Goal: Information Seeking & Learning: Learn about a topic

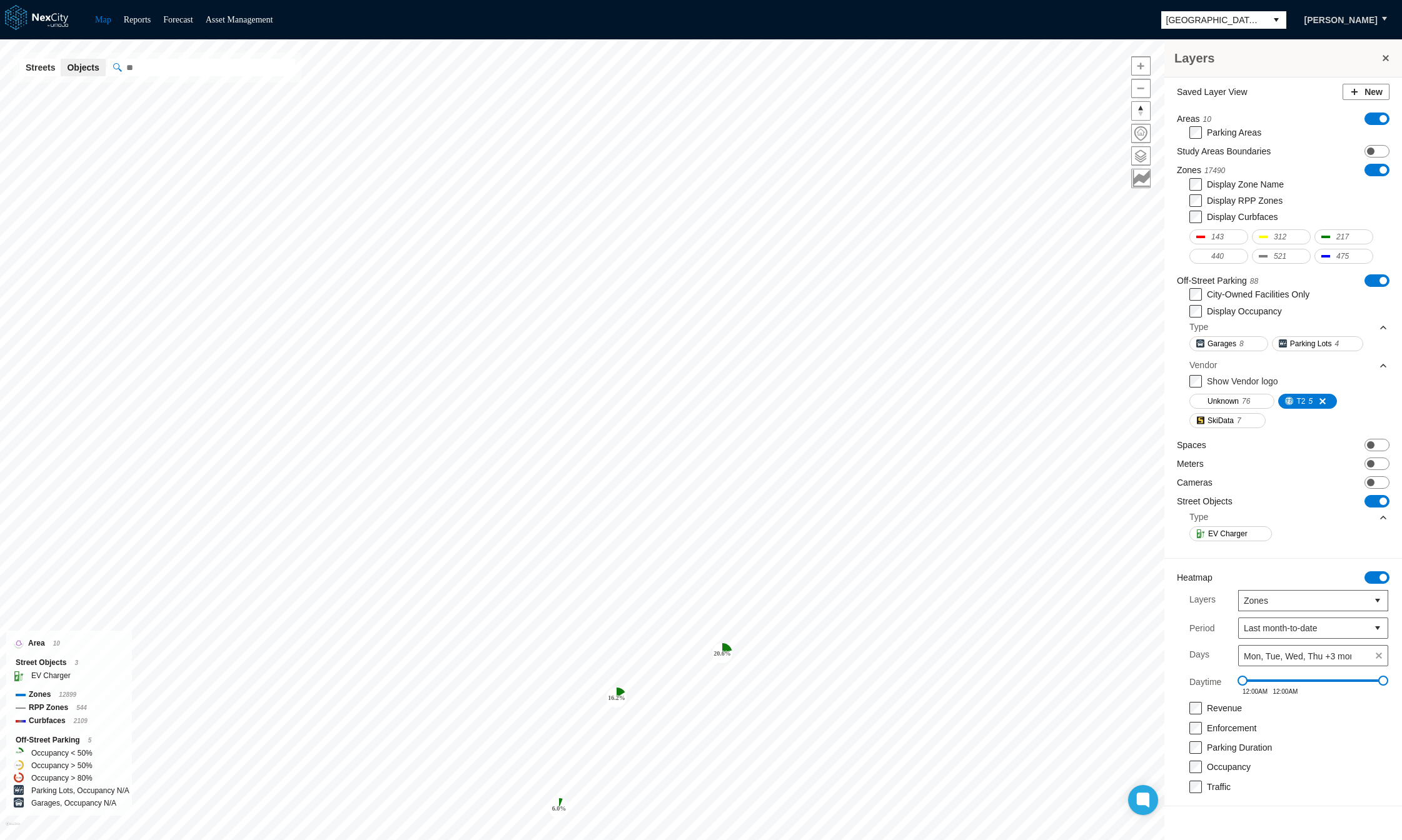
click at [1375, 112] on span "ON OFF" at bounding box center [1377, 119] width 25 height 12
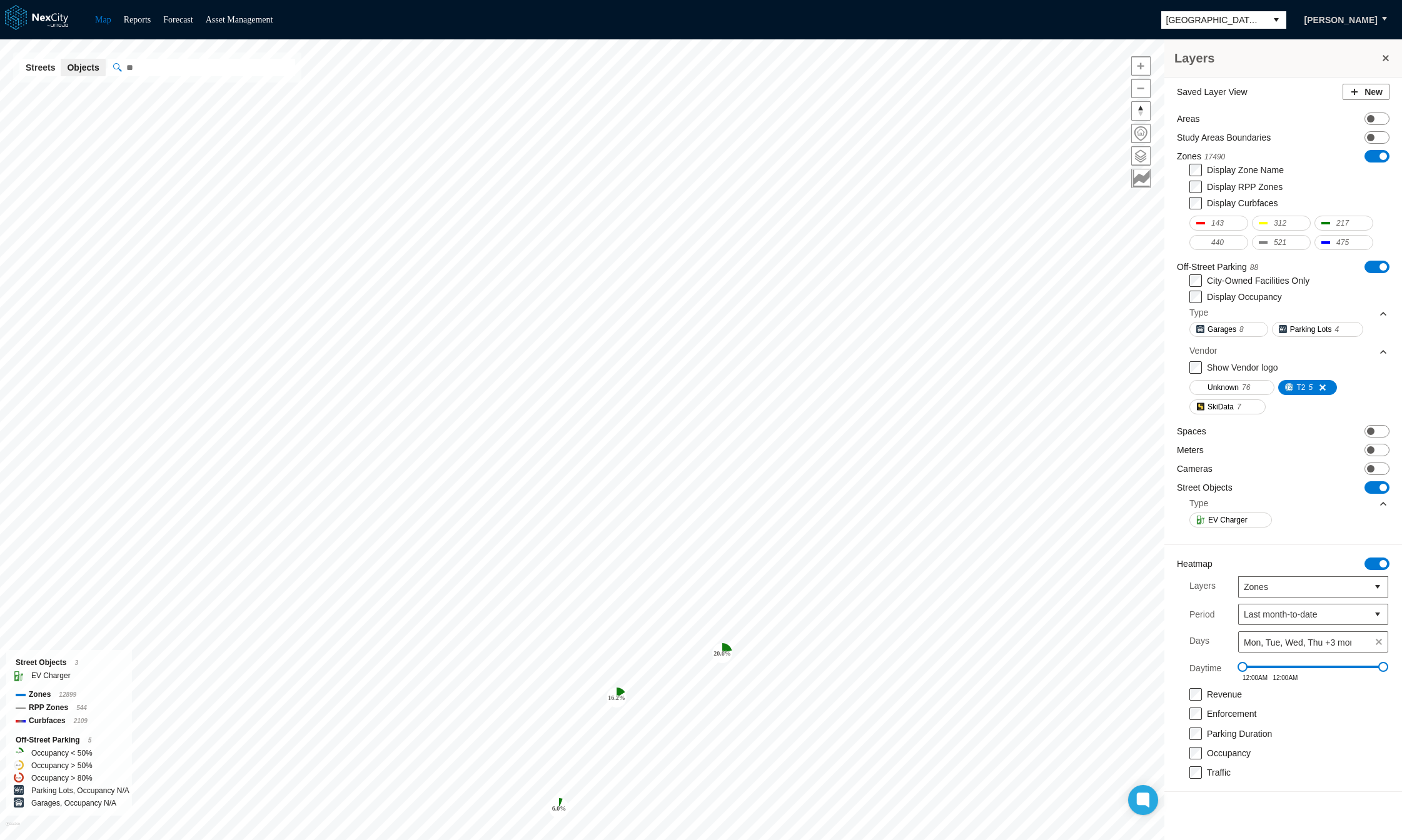
click at [1375, 157] on span "ON OFF" at bounding box center [1377, 156] width 25 height 12
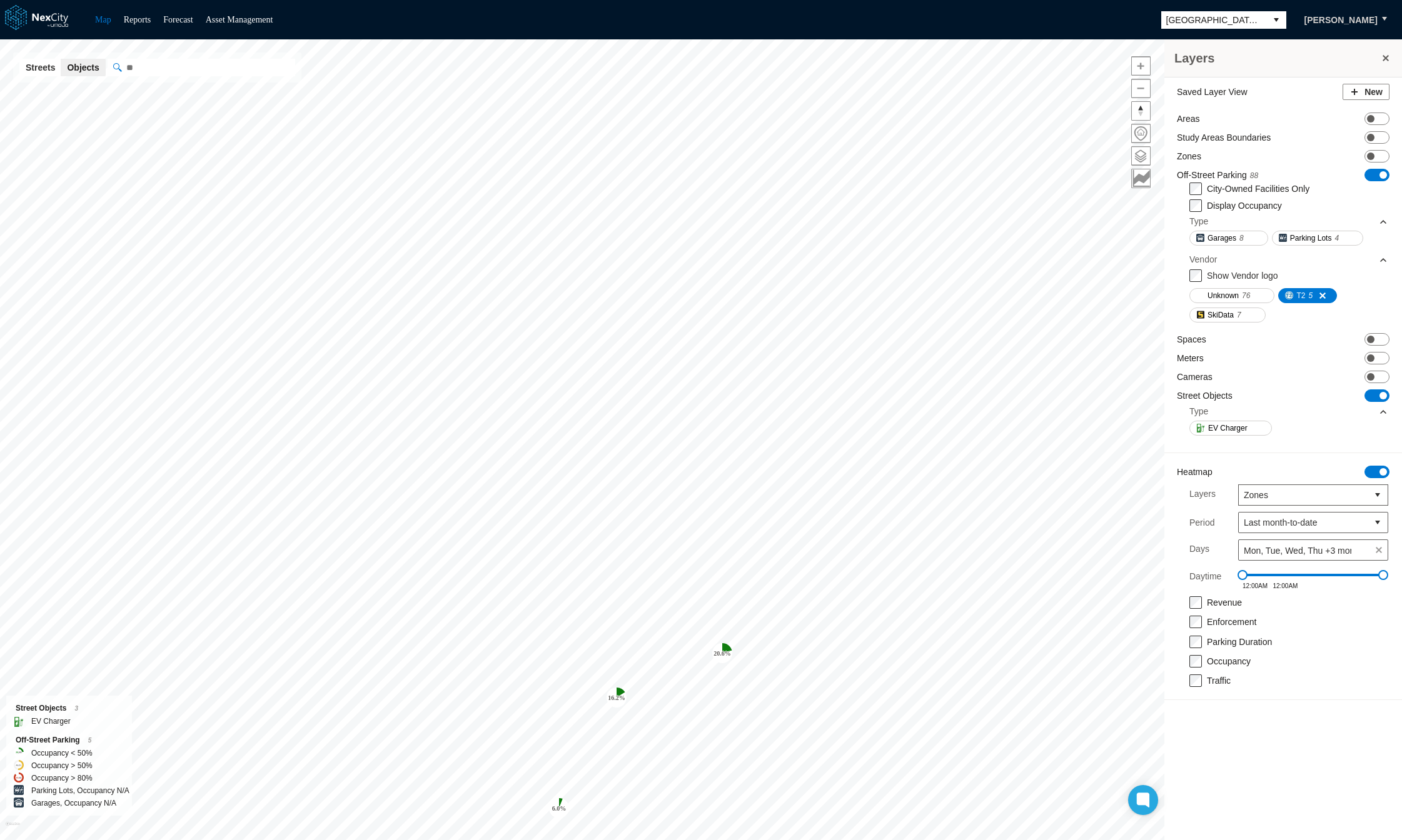
click at [1378, 182] on div "City-Owned Facilities Only Display Occupancy Type Garages 8 Parking Lots 4" at bounding box center [1288, 215] width 199 height 68
click at [1369, 174] on span "ON OFF" at bounding box center [1377, 175] width 25 height 12
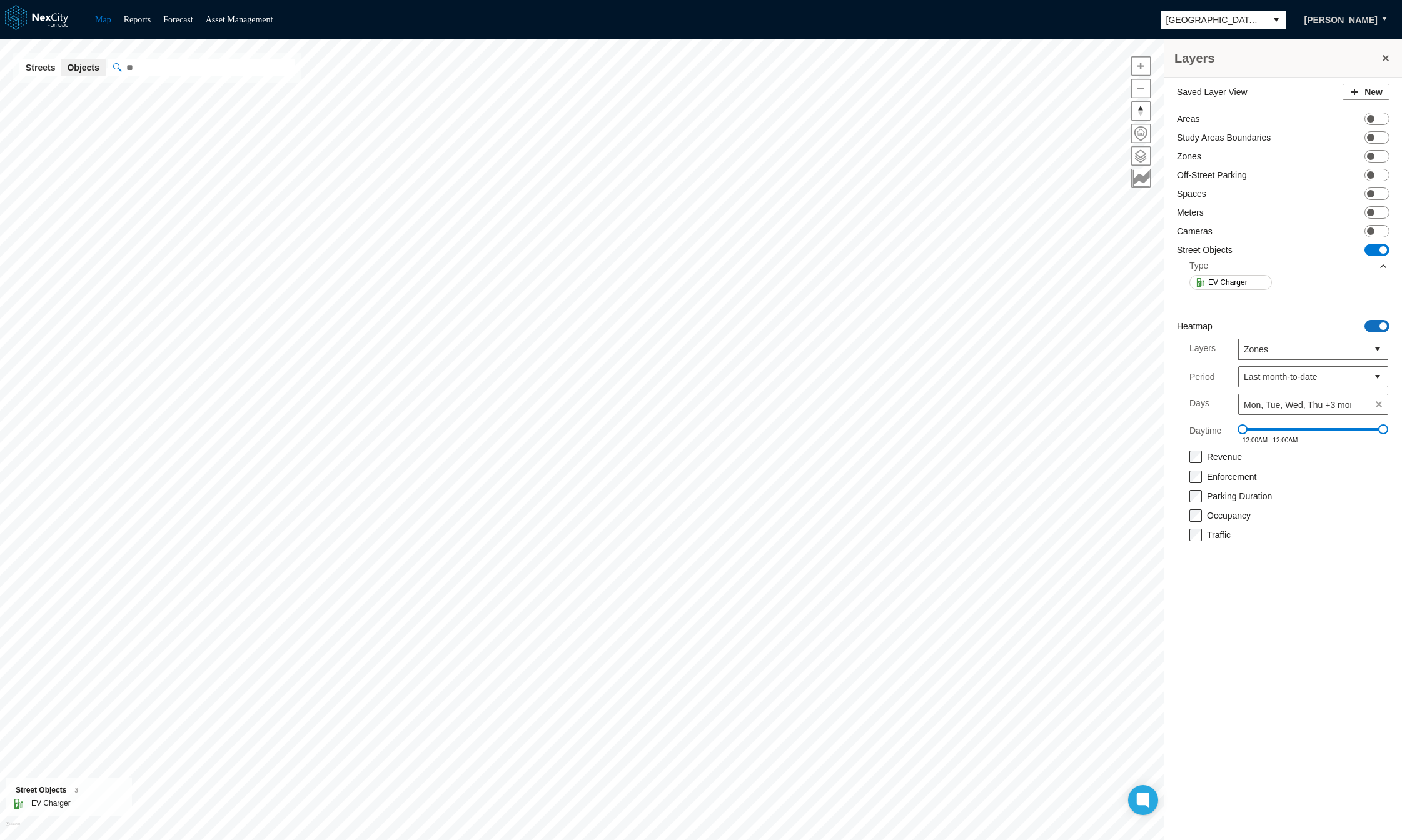
click at [1371, 326] on span "ON OFF" at bounding box center [1377, 326] width 25 height 12
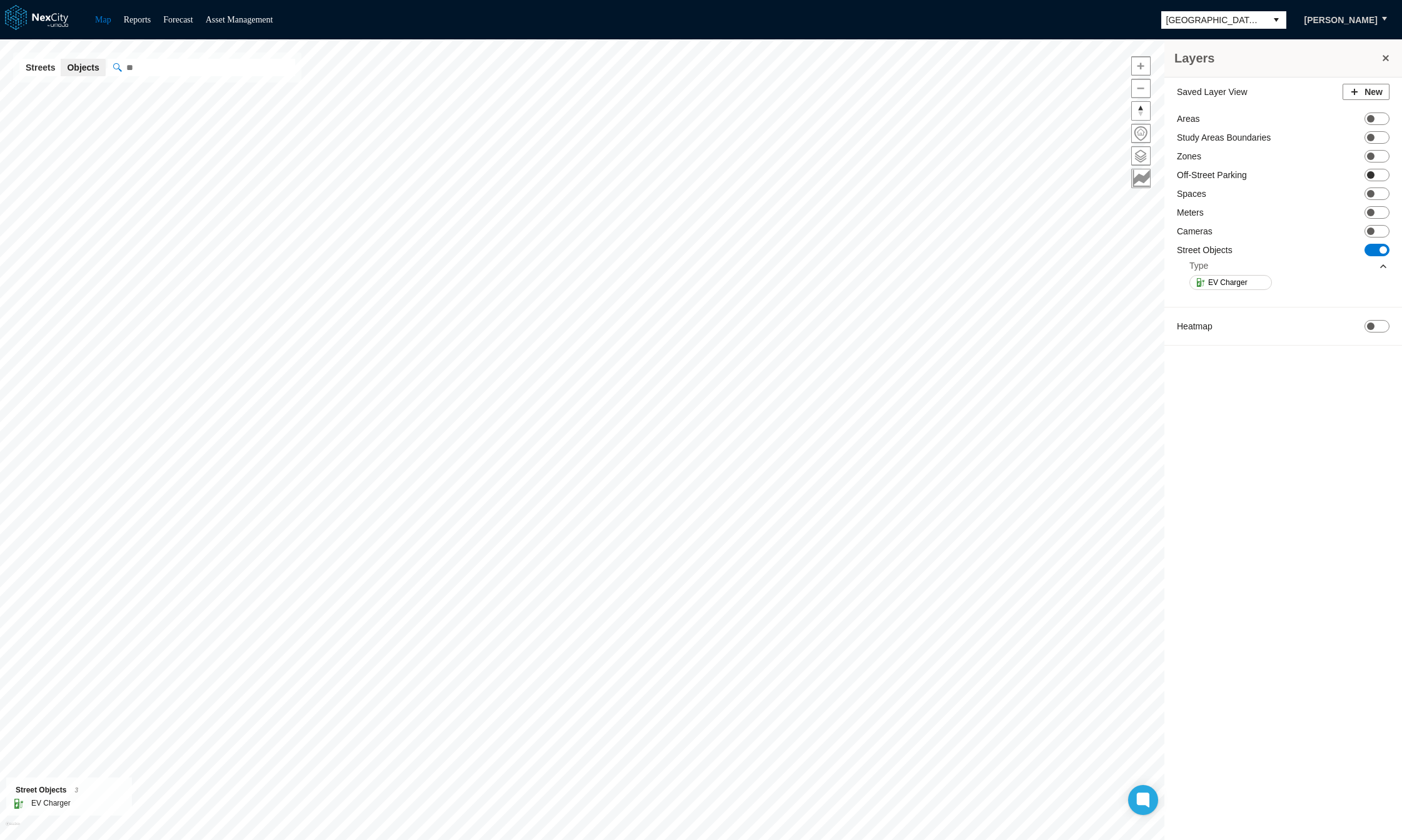
click at [1372, 169] on span "ON OFF" at bounding box center [1377, 175] width 25 height 12
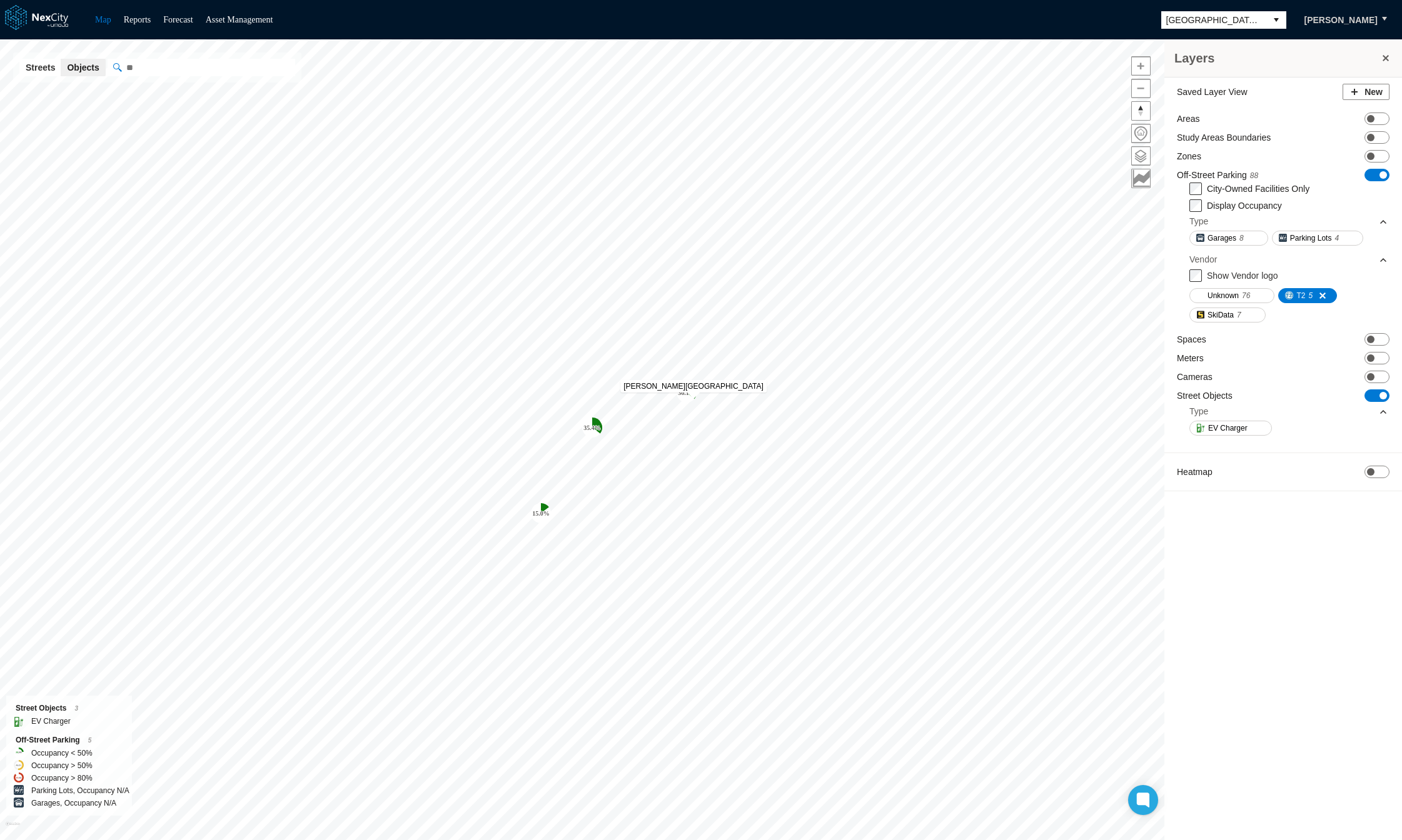
click at [681, 397] on icon "Map marker" at bounding box center [685, 393] width 17 height 20
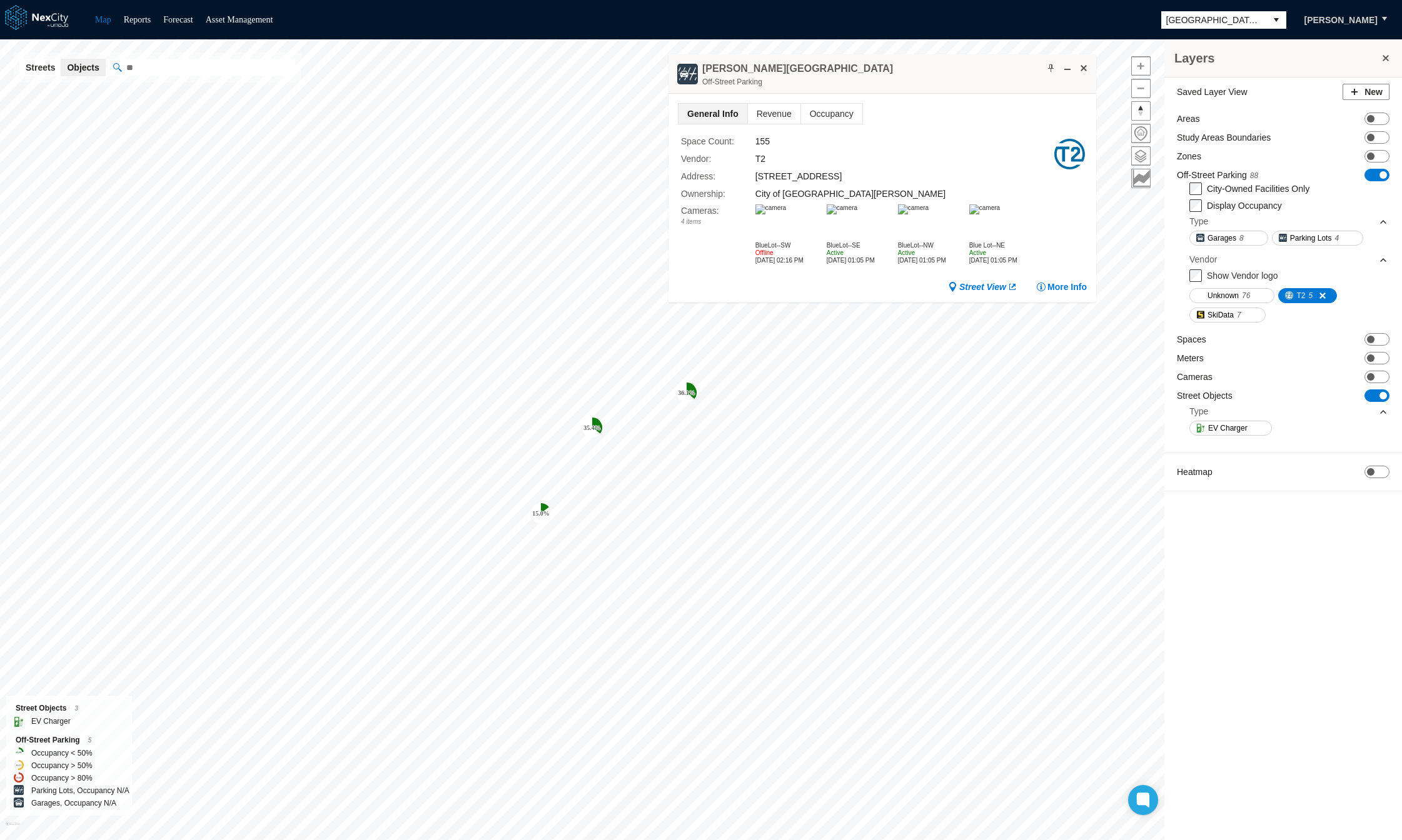
drag, startPoint x: 729, startPoint y: 426, endPoint x: 927, endPoint y: 76, distance: 402.1
click at [927, 76] on div "South Hall Lot Off-Street Parking" at bounding box center [882, 74] width 427 height 39
click at [1051, 67] on span at bounding box center [1051, 68] width 10 height 10
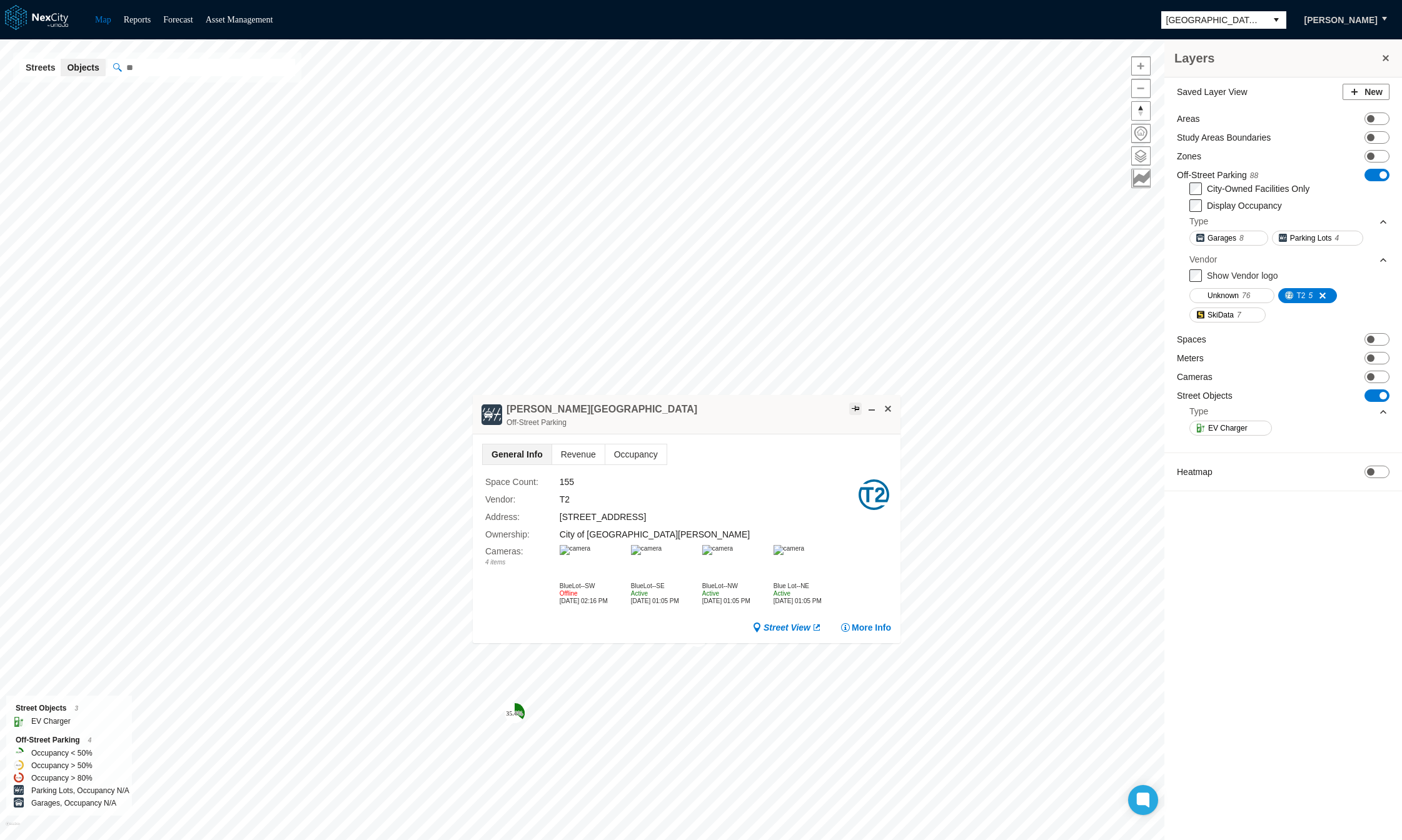
click at [887, 406] on span at bounding box center [887, 408] width 10 height 10
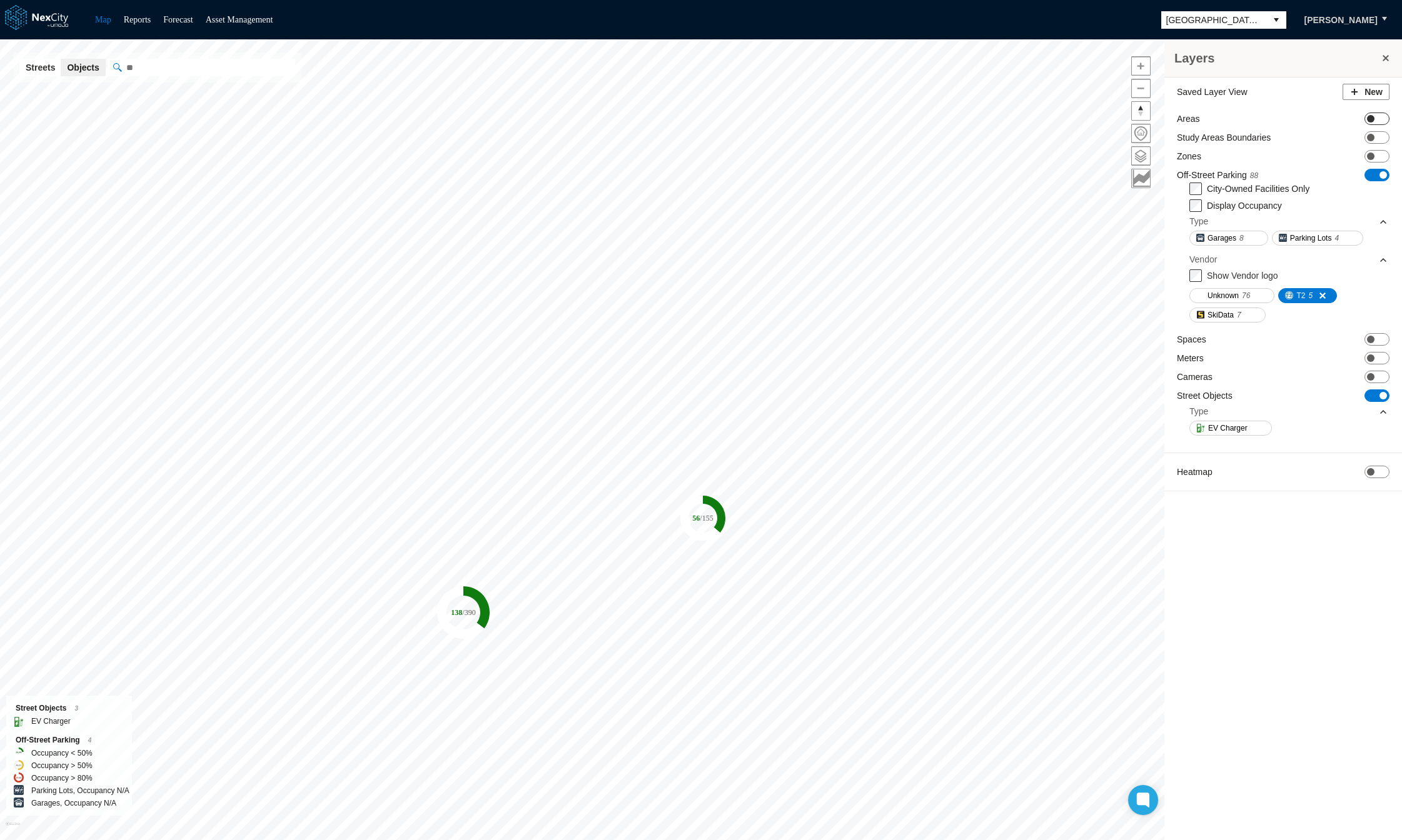
click at [1382, 116] on span "ON OFF" at bounding box center [1377, 119] width 25 height 12
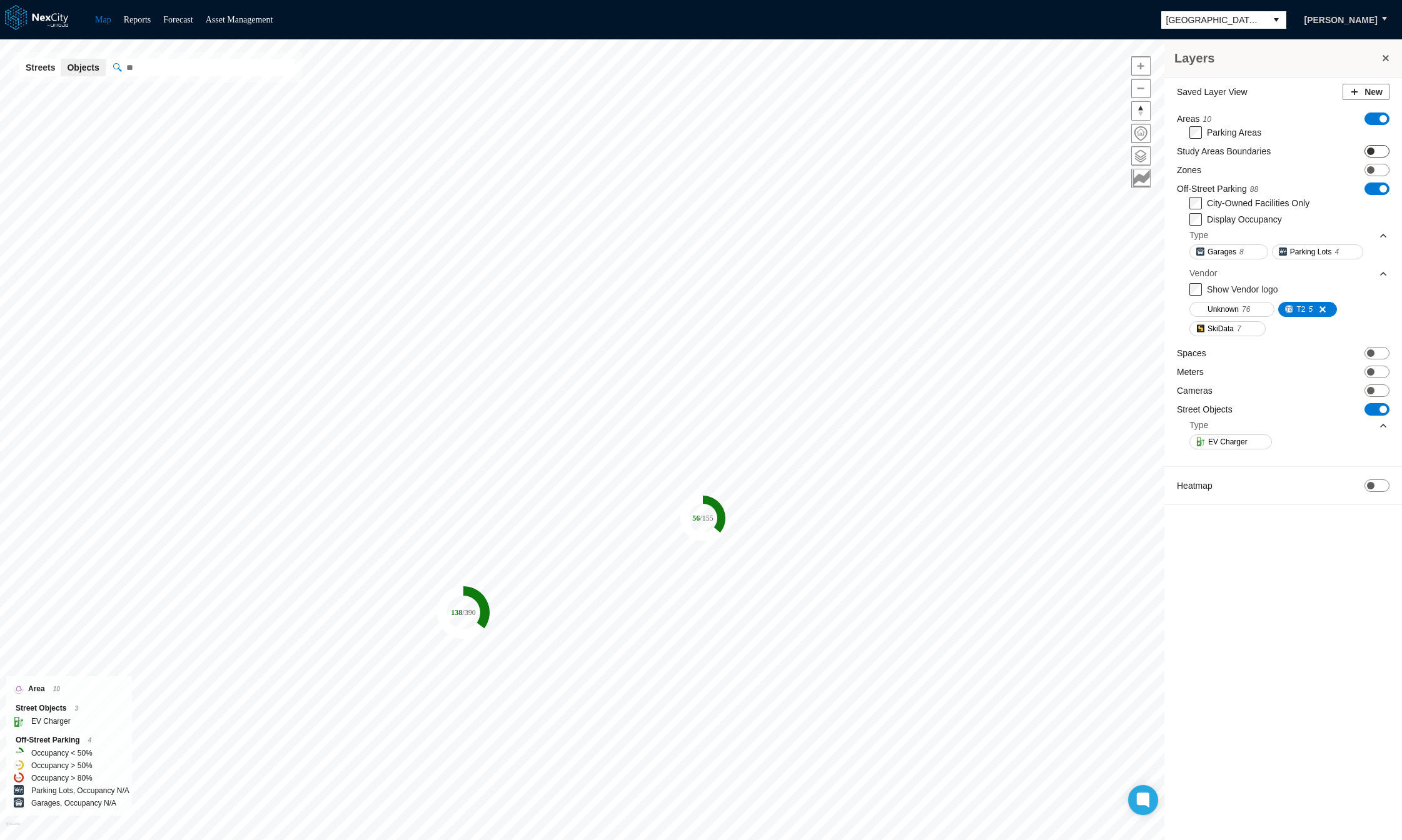
click at [1380, 151] on span "ON OFF" at bounding box center [1377, 151] width 25 height 12
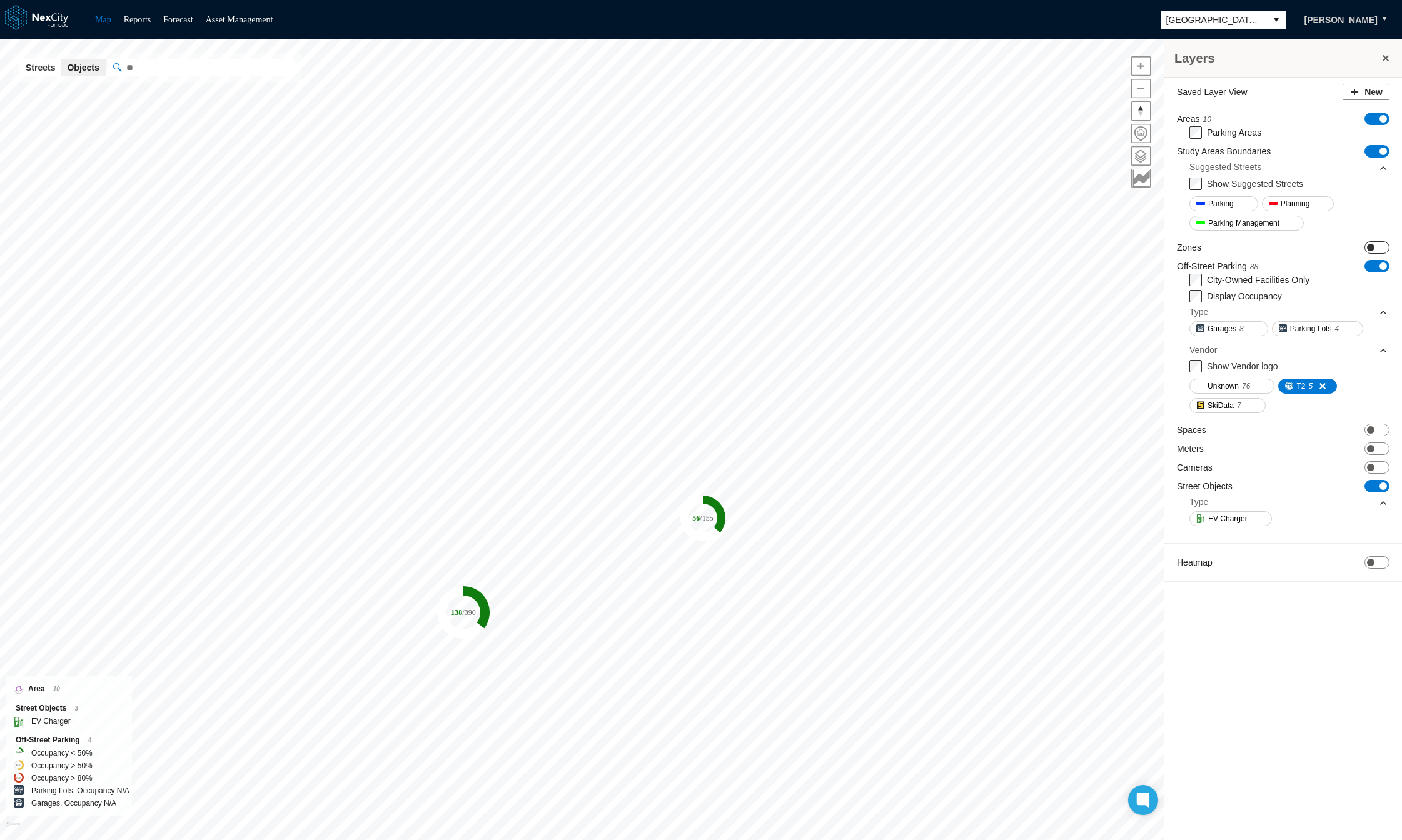
click at [1380, 245] on span "ON OFF" at bounding box center [1377, 247] width 25 height 12
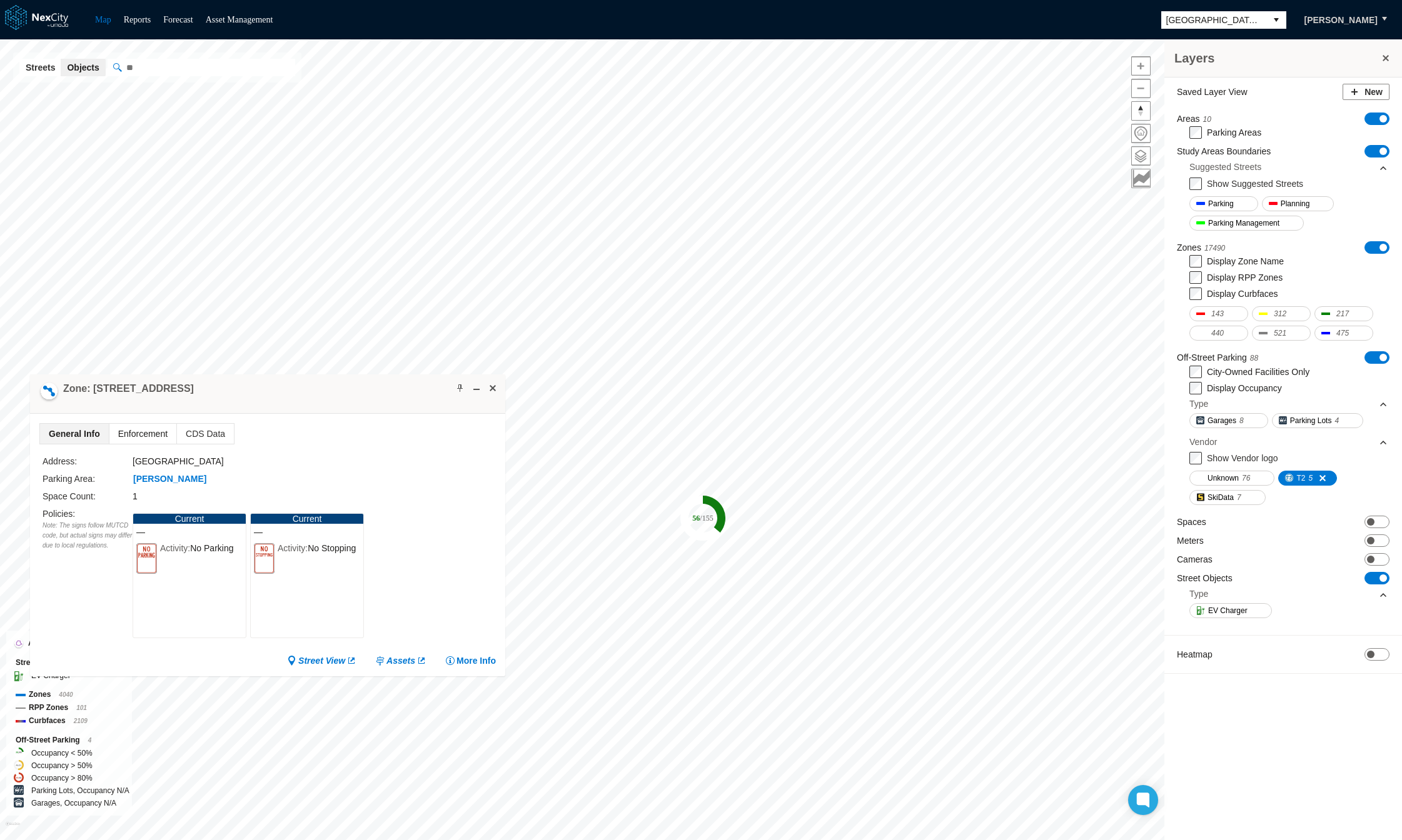
click at [140, 431] on span "Enforcement" at bounding box center [143, 434] width 67 height 20
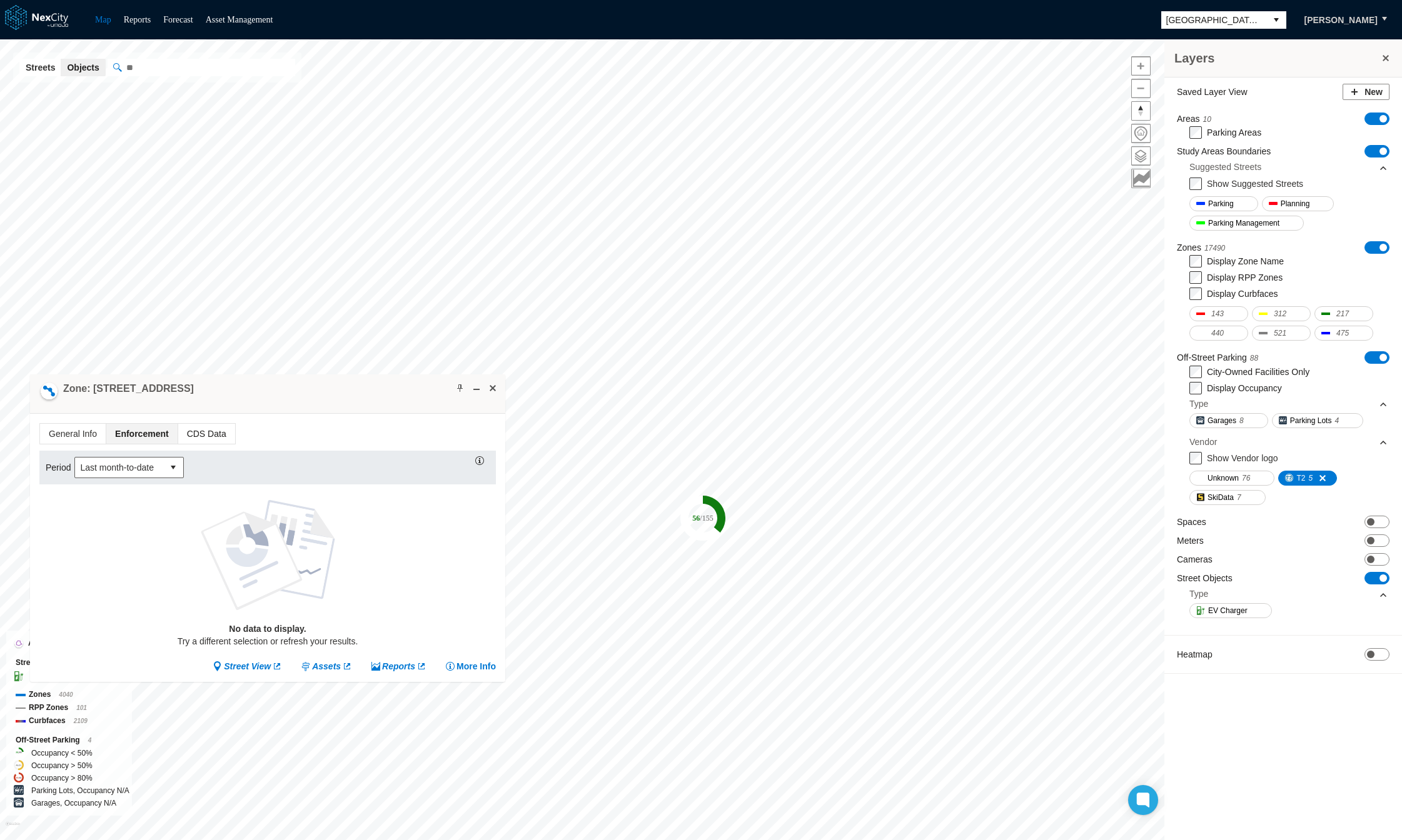
click at [199, 433] on span "CDS Data" at bounding box center [206, 434] width 57 height 20
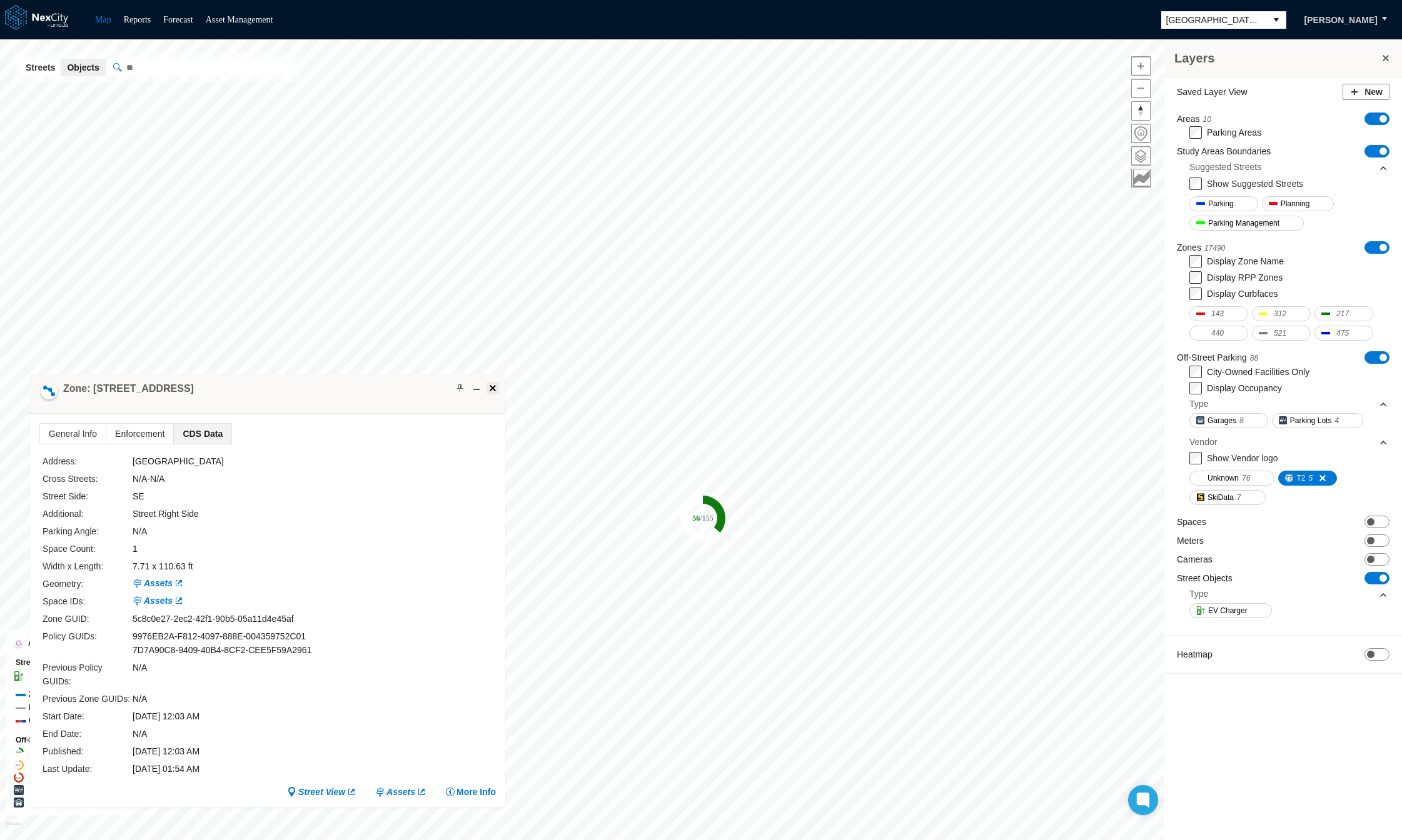
click at [491, 383] on span at bounding box center [492, 388] width 10 height 10
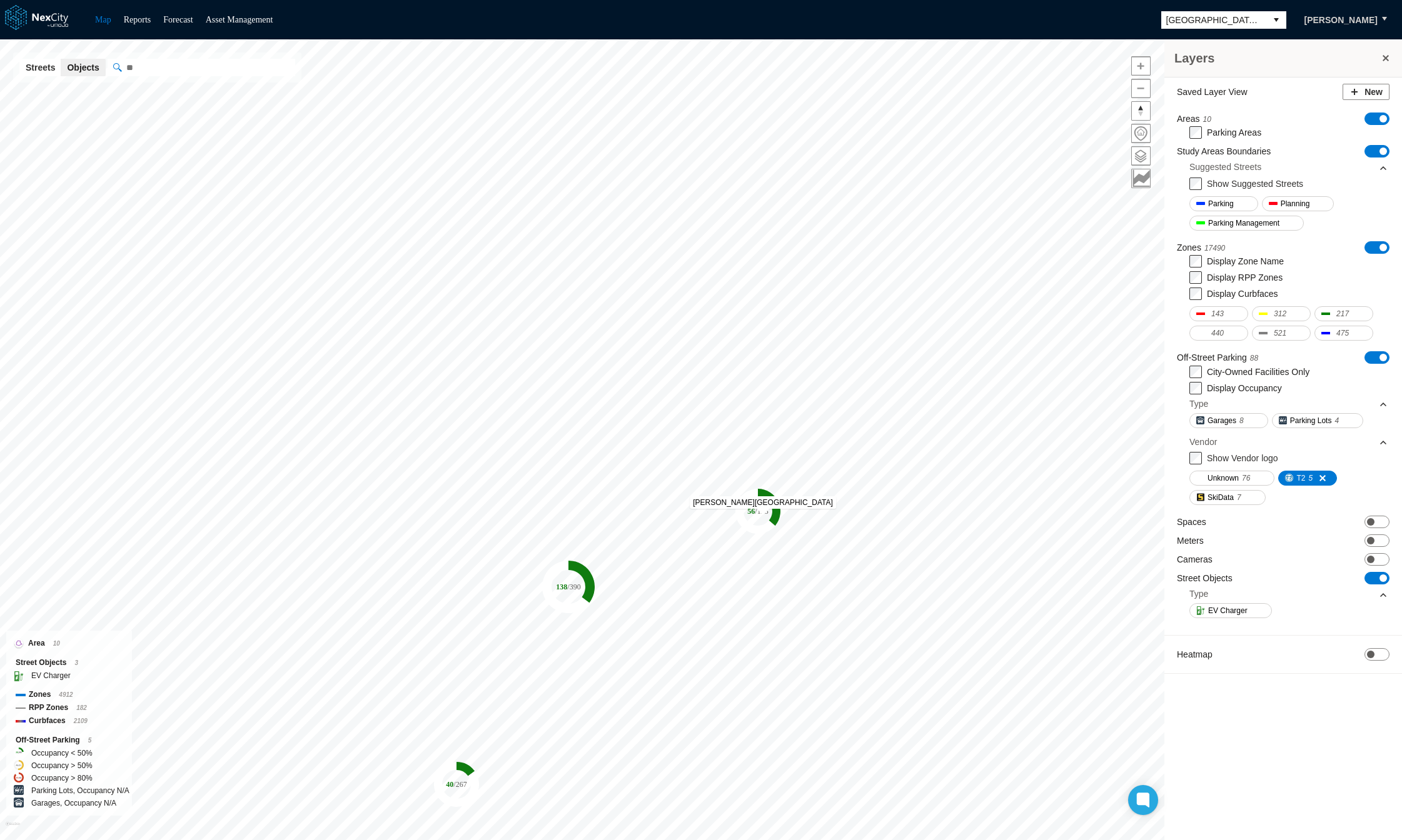
click at [763, 514] on tspan "/ 155" at bounding box center [761, 511] width 13 height 9
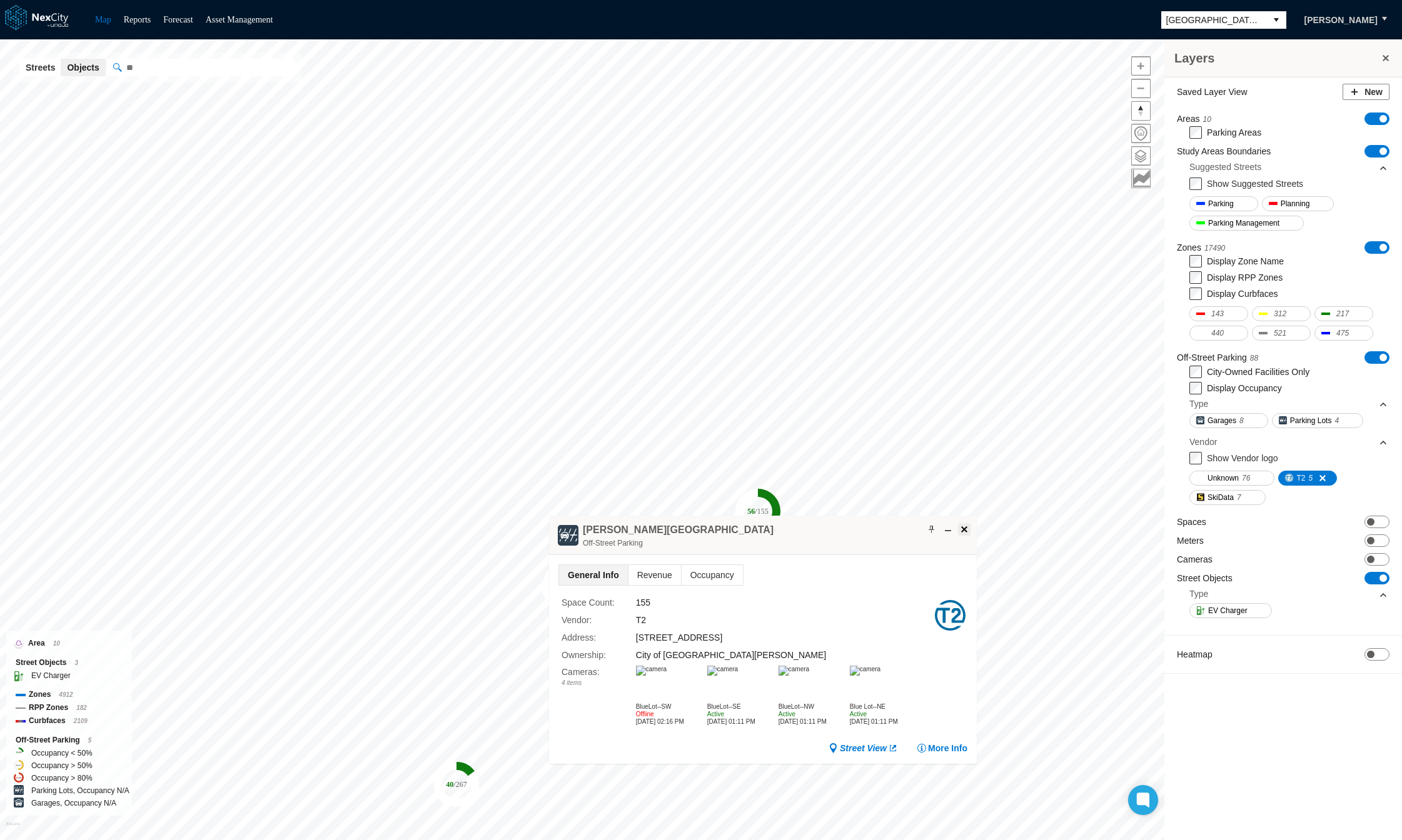
click at [958, 524] on button at bounding box center [964, 529] width 12 height 12
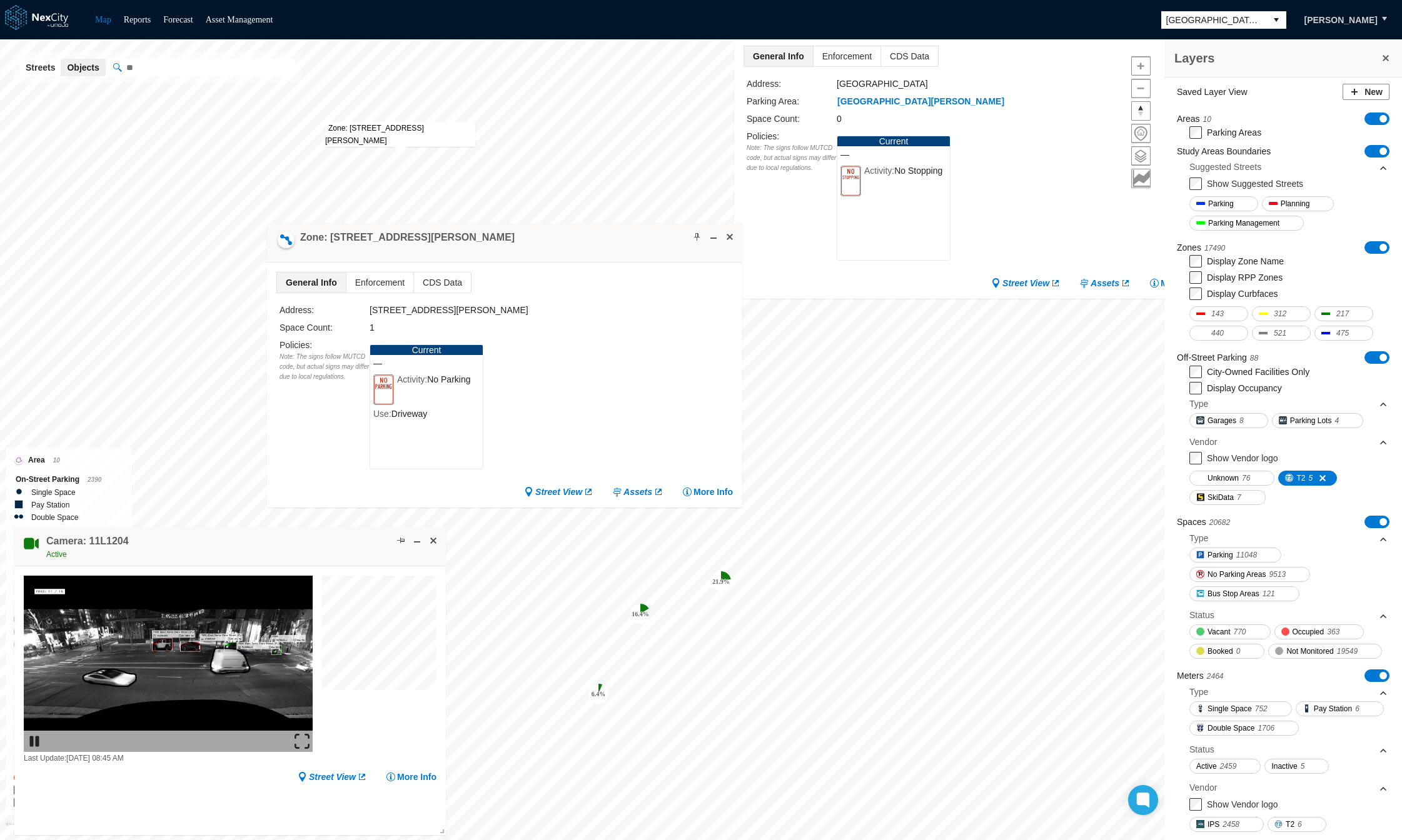
drag, startPoint x: 926, startPoint y: 590, endPoint x: 257, endPoint y: 552, distance: 670.1
click at [257, 552] on div "Camera: 11L1204 Active" at bounding box center [230, 546] width 431 height 39
click at [442, 545] on div "Camera: 11L1204 Active" at bounding box center [230, 546] width 431 height 39
click at [431, 543] on span at bounding box center [433, 540] width 10 height 10
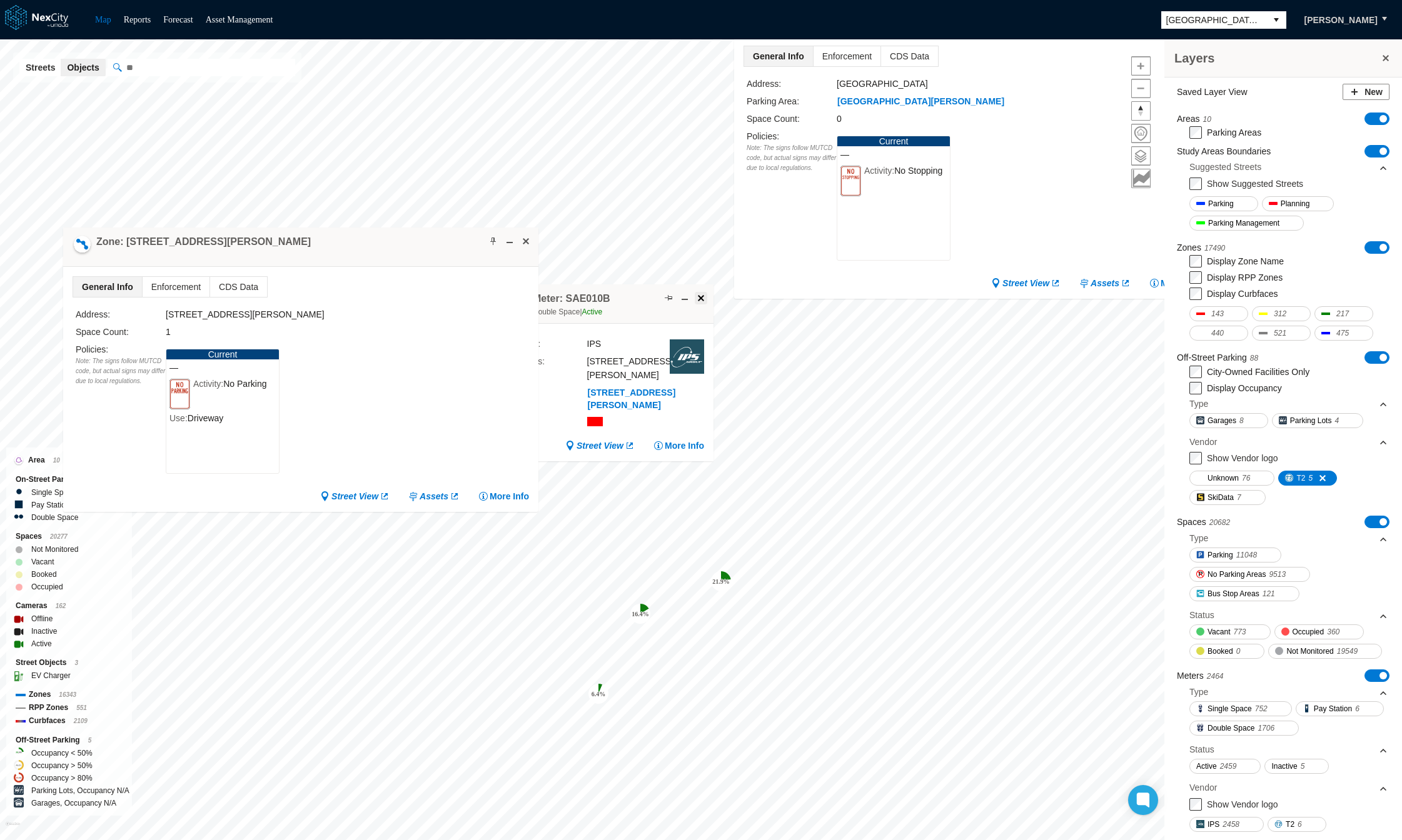
click at [701, 294] on span at bounding box center [701, 297] width 10 height 10
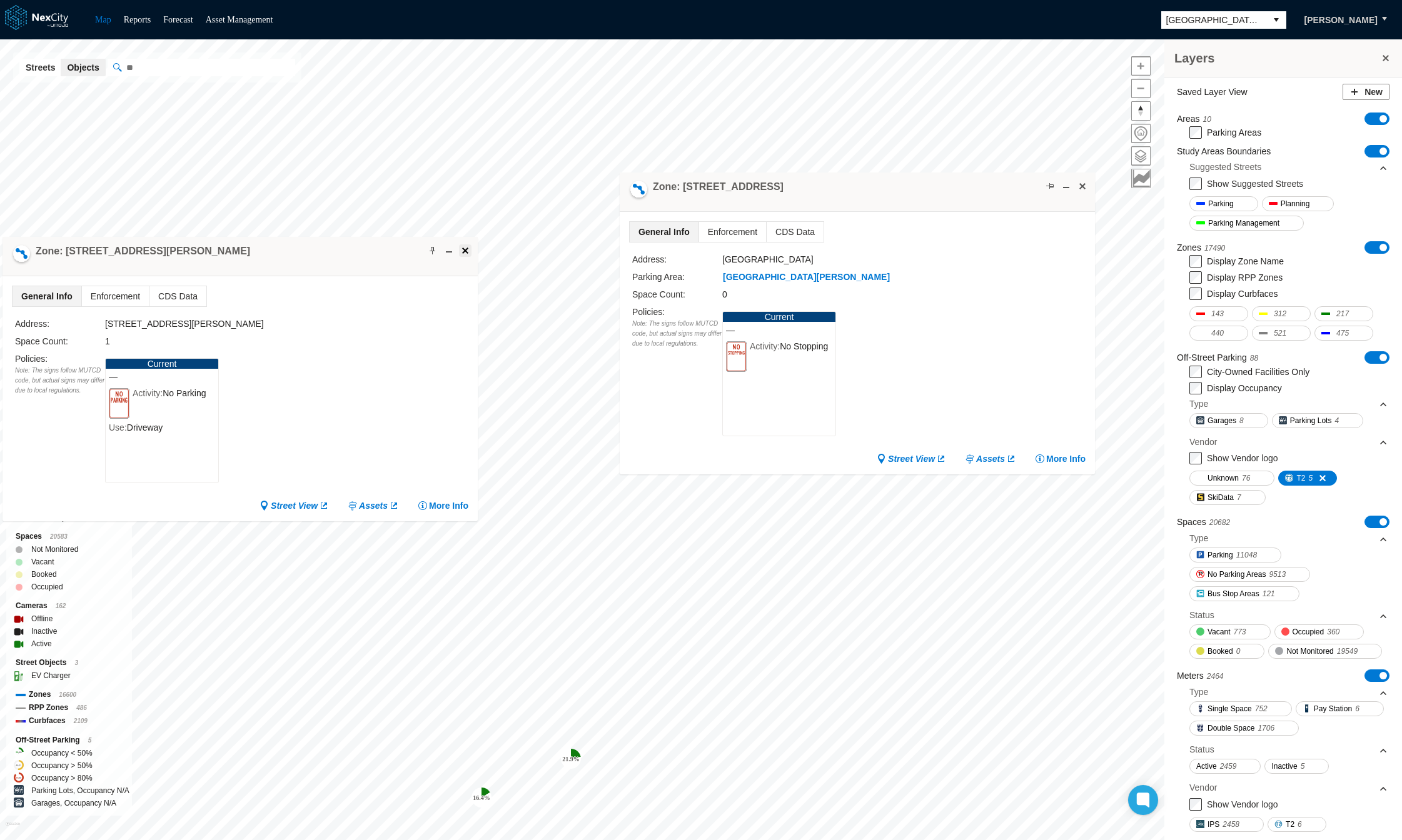
click at [465, 251] on span at bounding box center [465, 251] width 10 height 10
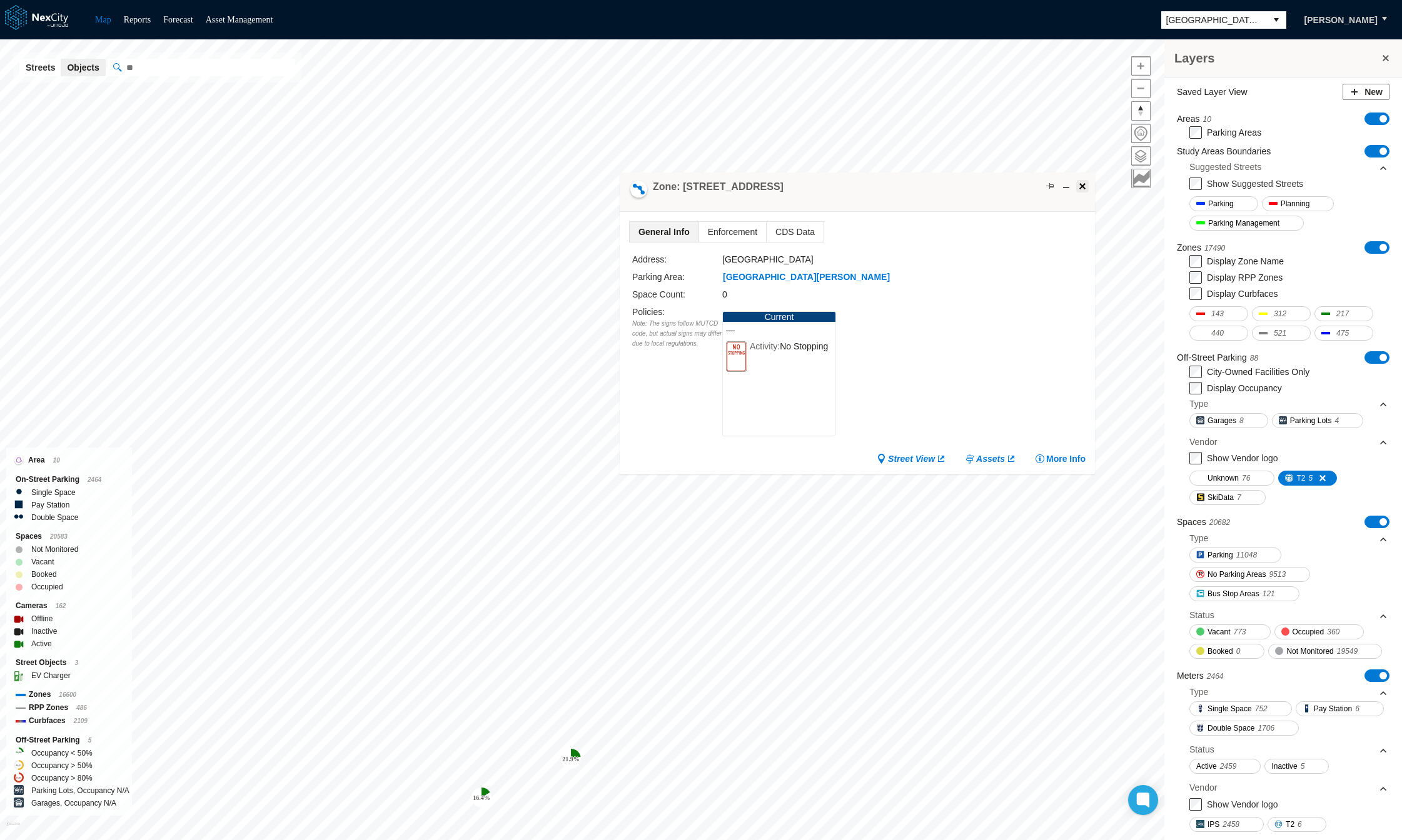
click at [1084, 186] on span at bounding box center [1082, 186] width 10 height 10
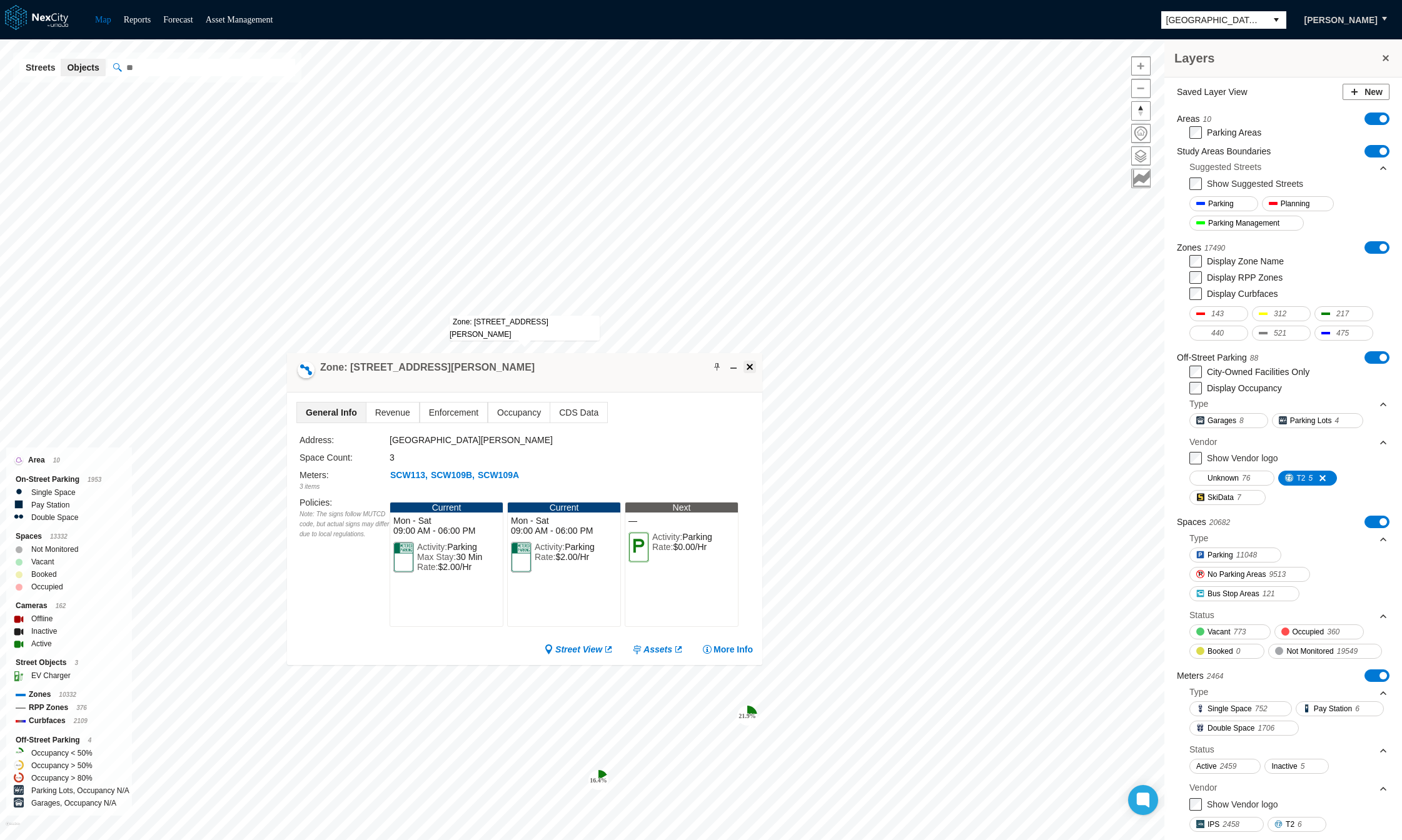
click at [747, 368] on span at bounding box center [749, 366] width 10 height 10
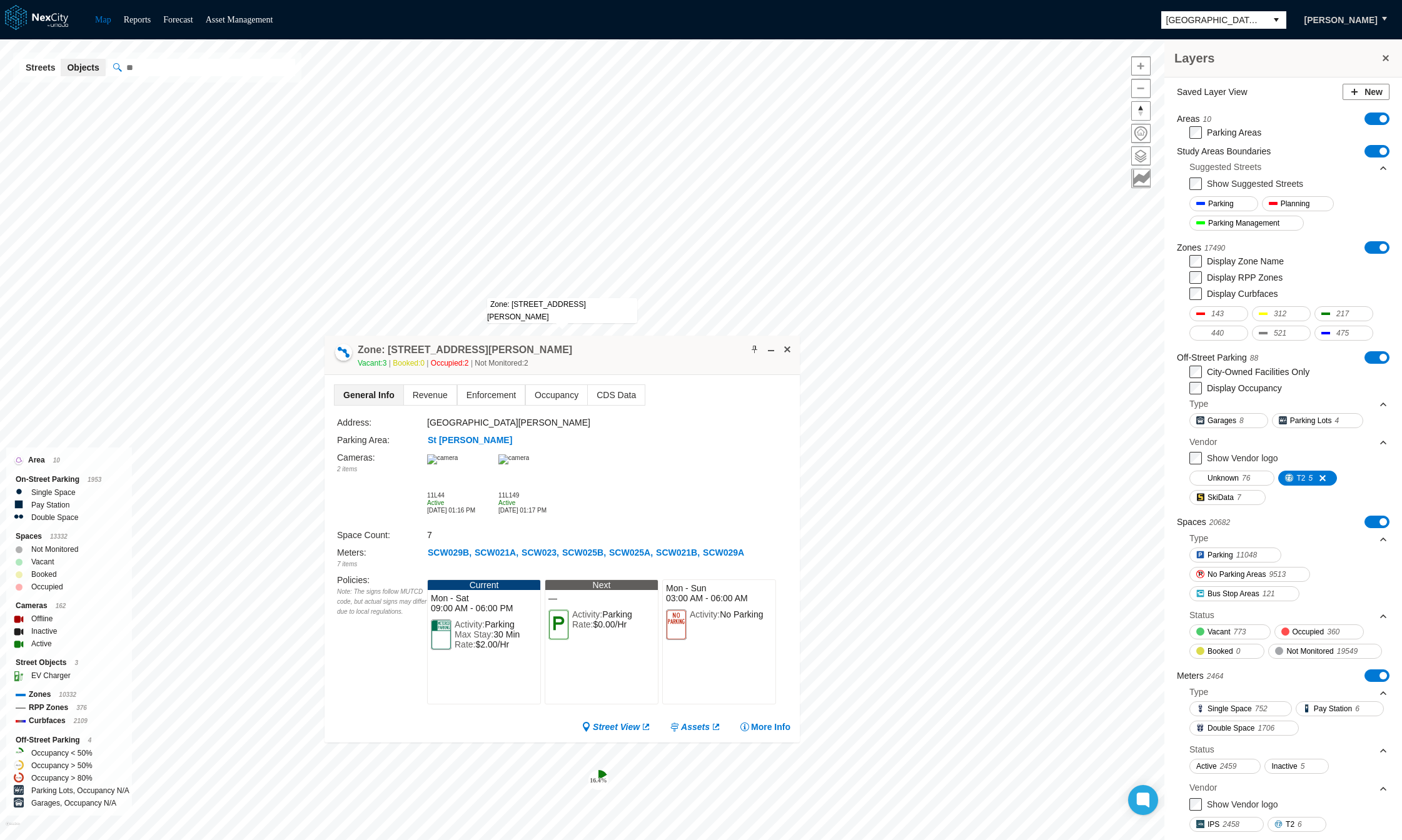
click at [519, 464] on img at bounding box center [513, 459] width 30 height 10
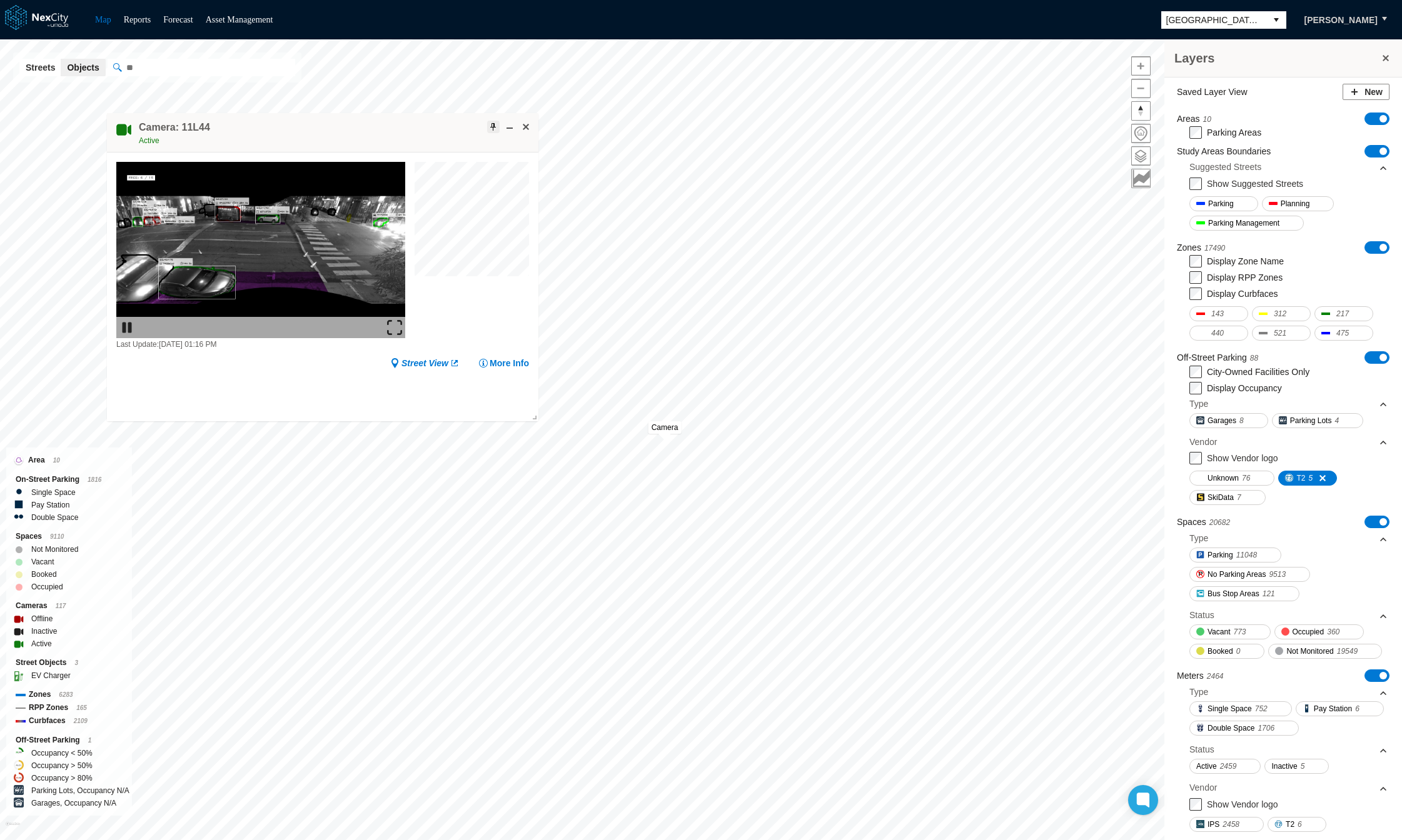
click at [494, 126] on span at bounding box center [493, 126] width 10 height 10
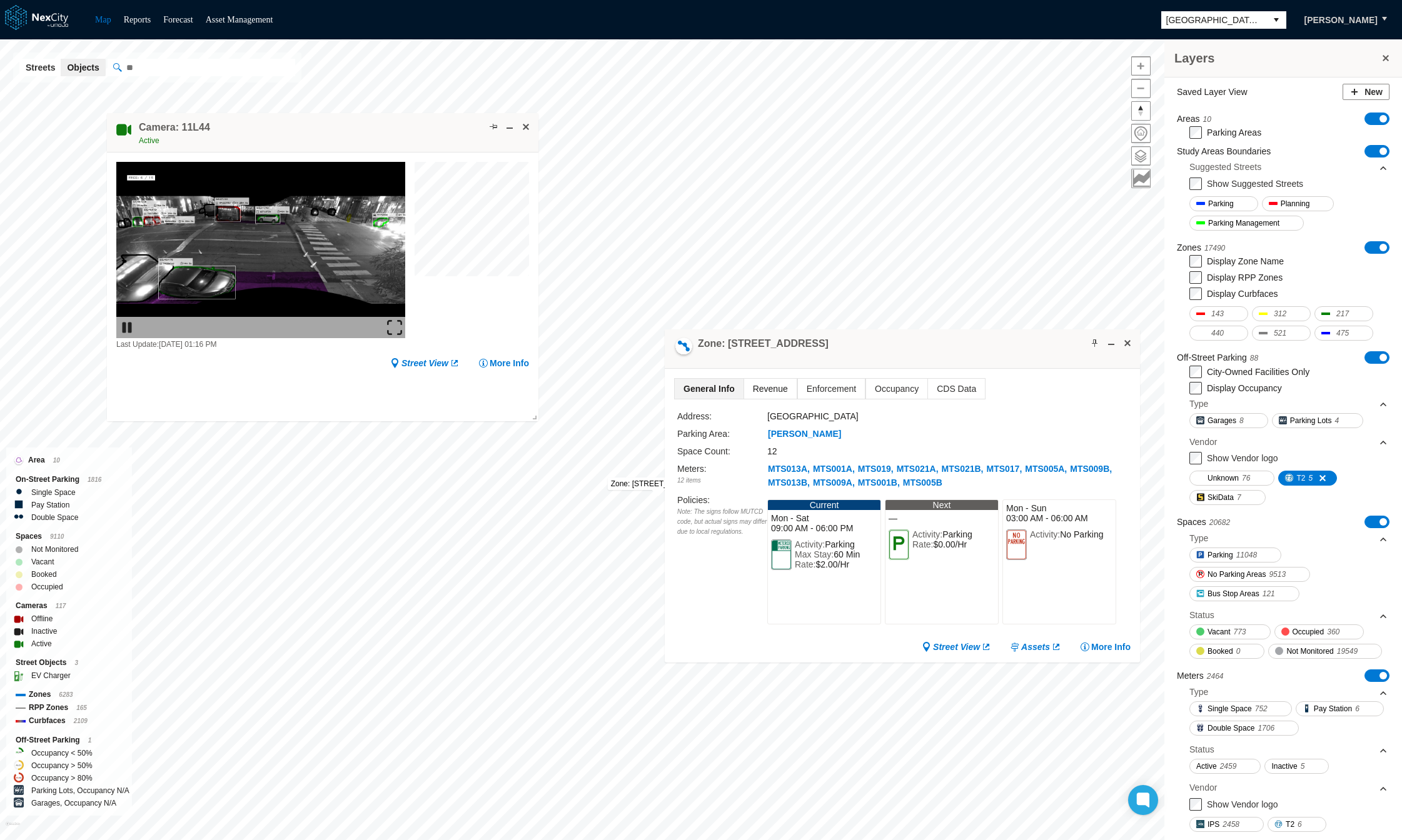
click at [765, 388] on span "Revenue" at bounding box center [770, 389] width 52 height 20
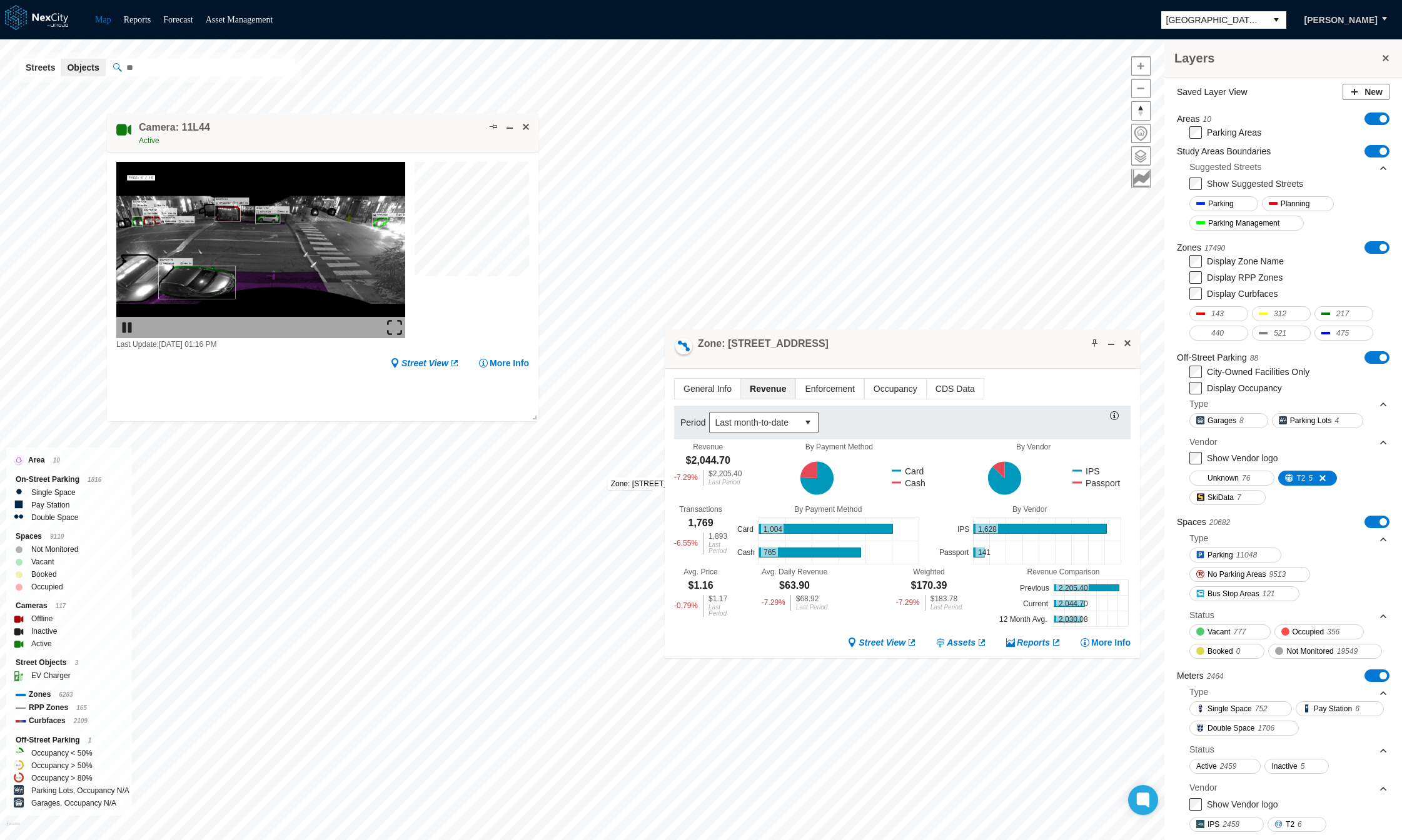
click at [394, 325] on img at bounding box center [394, 327] width 15 height 15
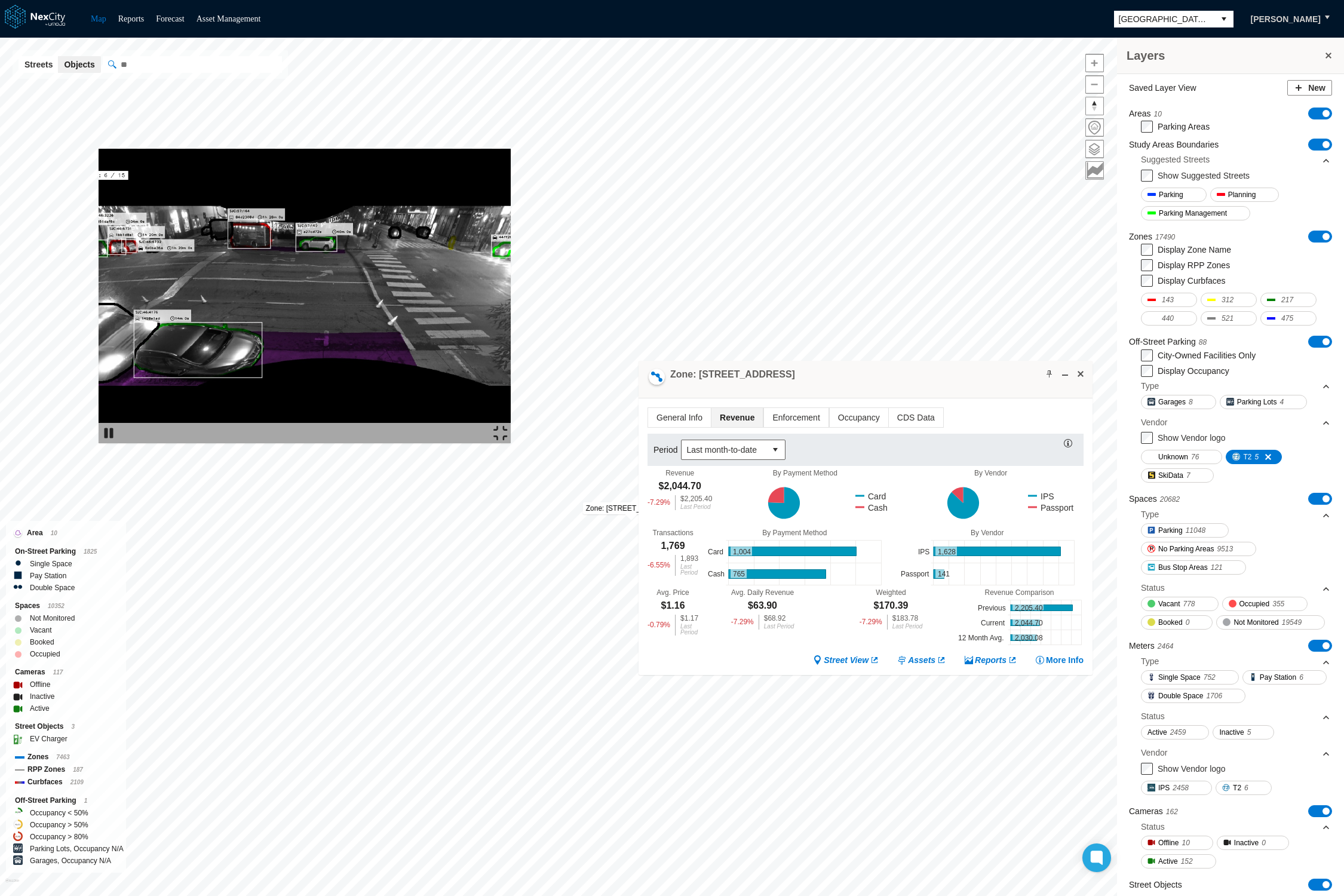
click at [507, 440] on img at bounding box center [500, 433] width 14 height 14
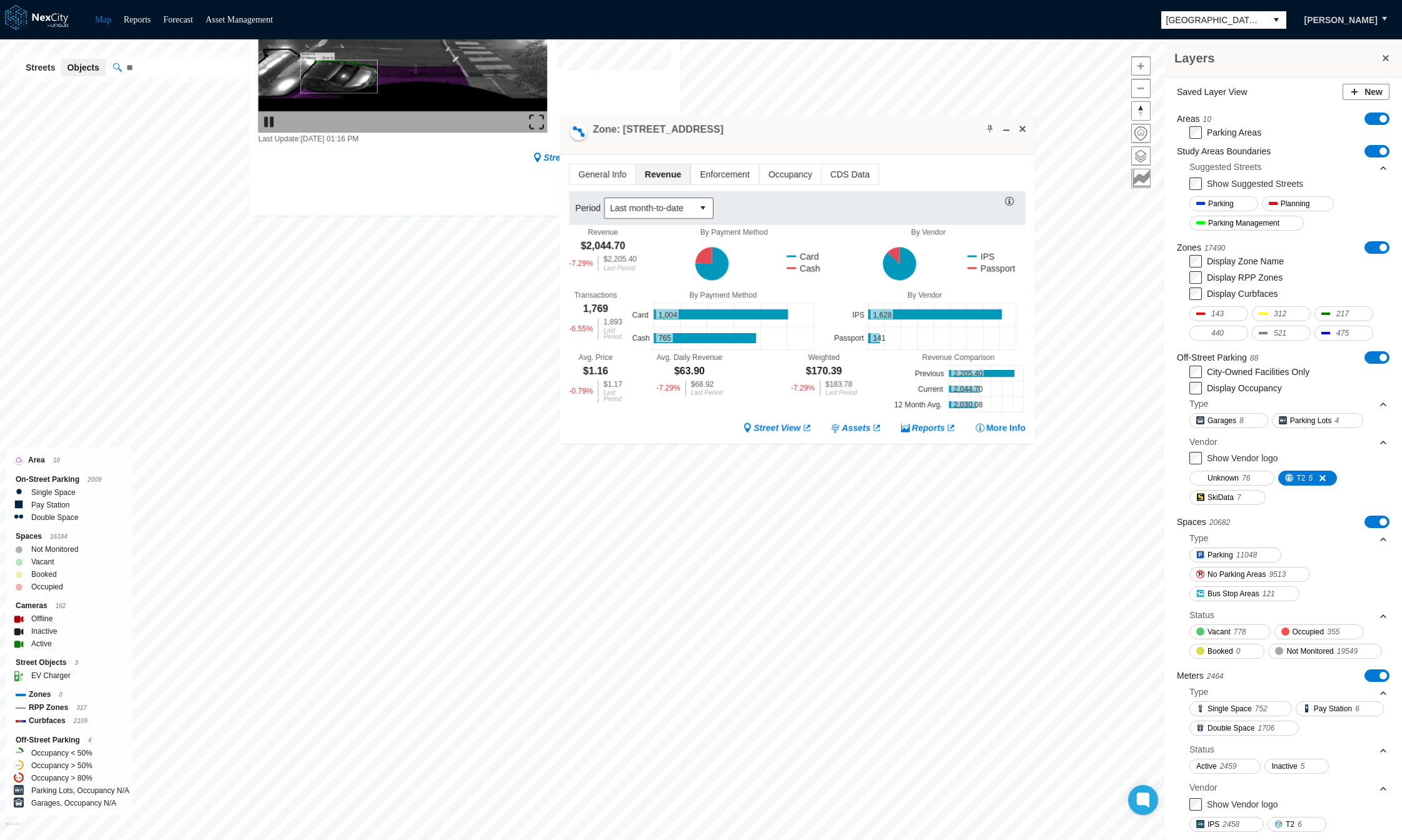
click at [847, 152] on div "Zone: [STREET_ADDRESS]" at bounding box center [797, 134] width 475 height 39
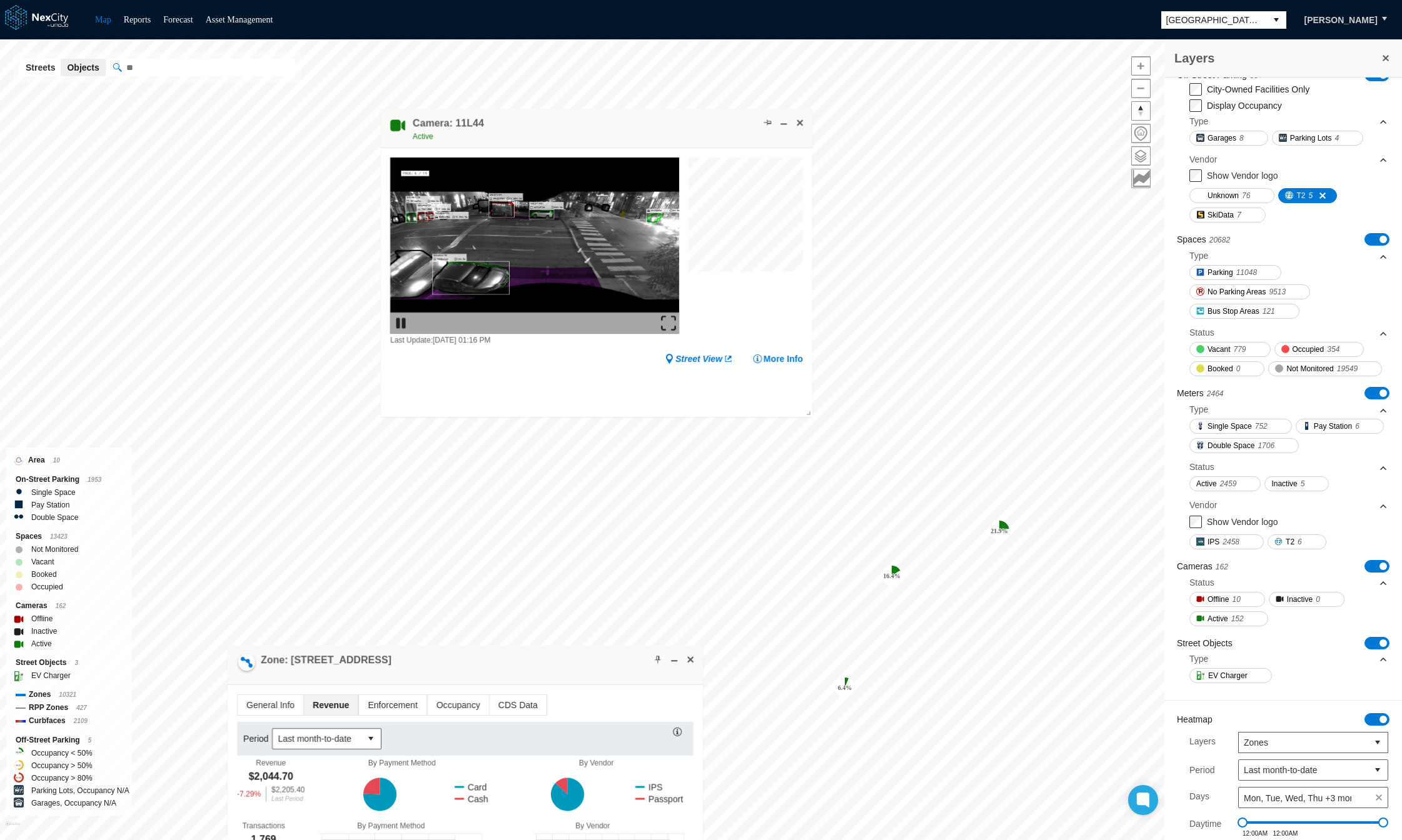
scroll to position [283, 0]
click at [662, 318] on img at bounding box center [668, 323] width 15 height 15
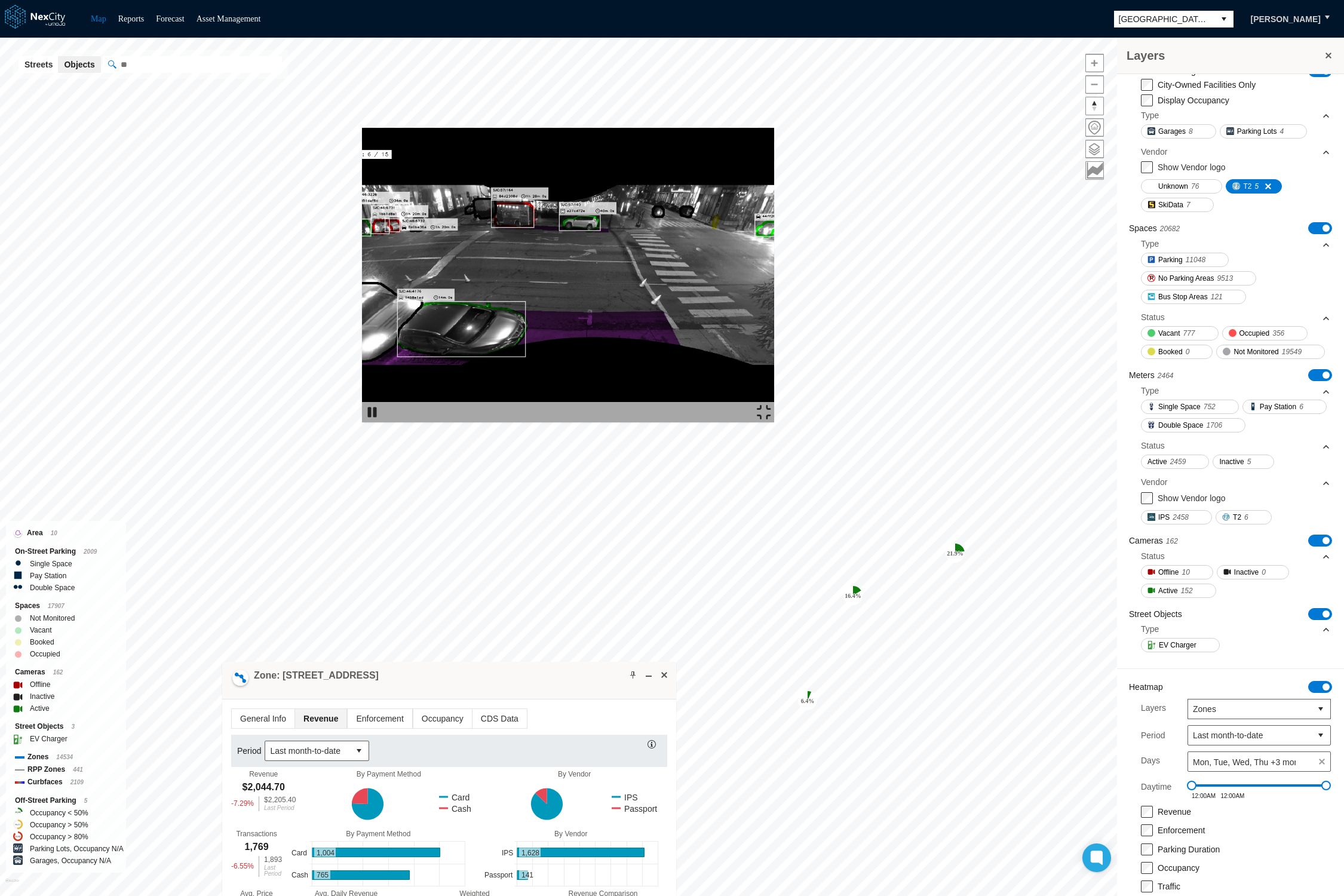
click at [771, 419] on img at bounding box center [763, 412] width 14 height 14
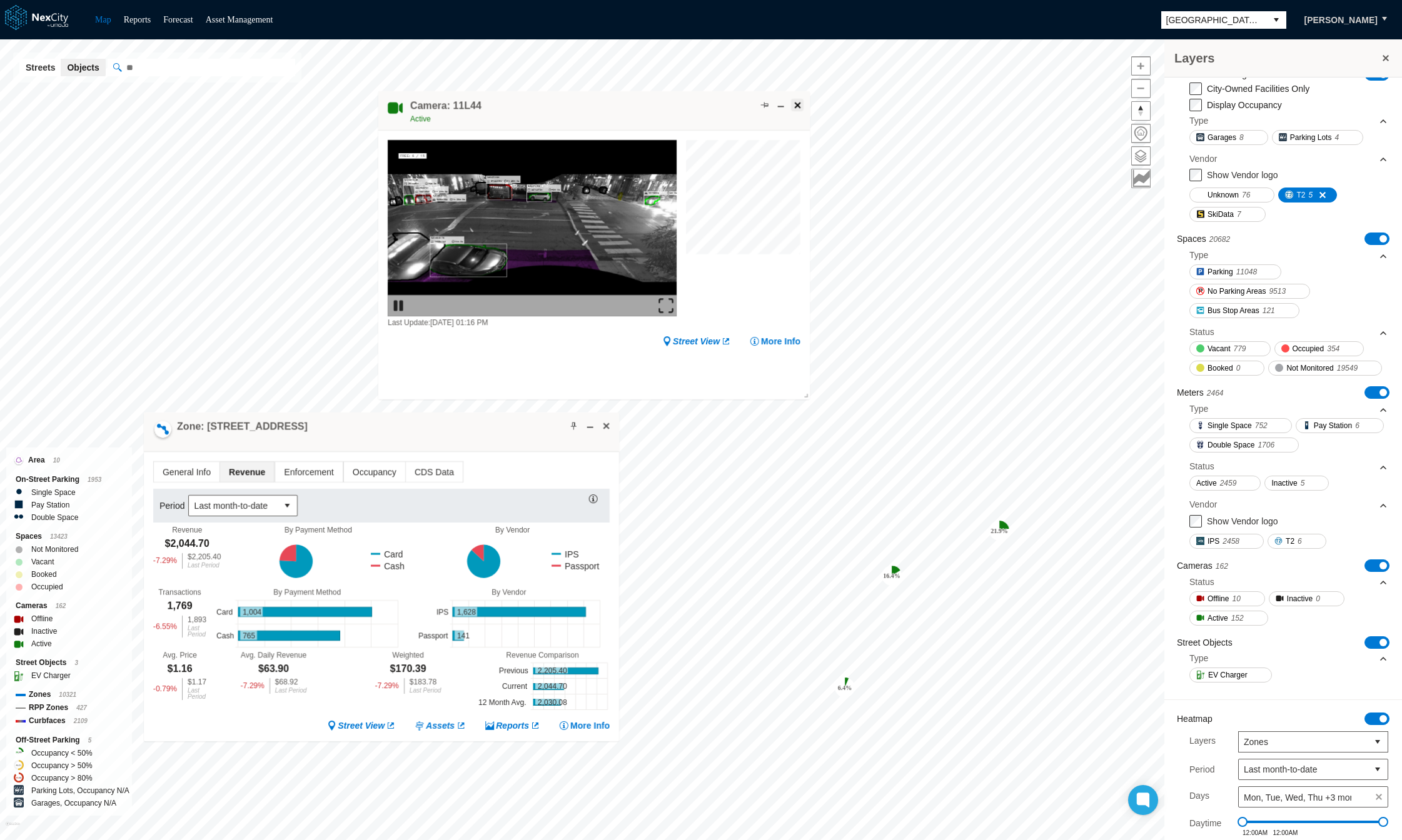
click at [792, 101] on span at bounding box center [797, 105] width 10 height 10
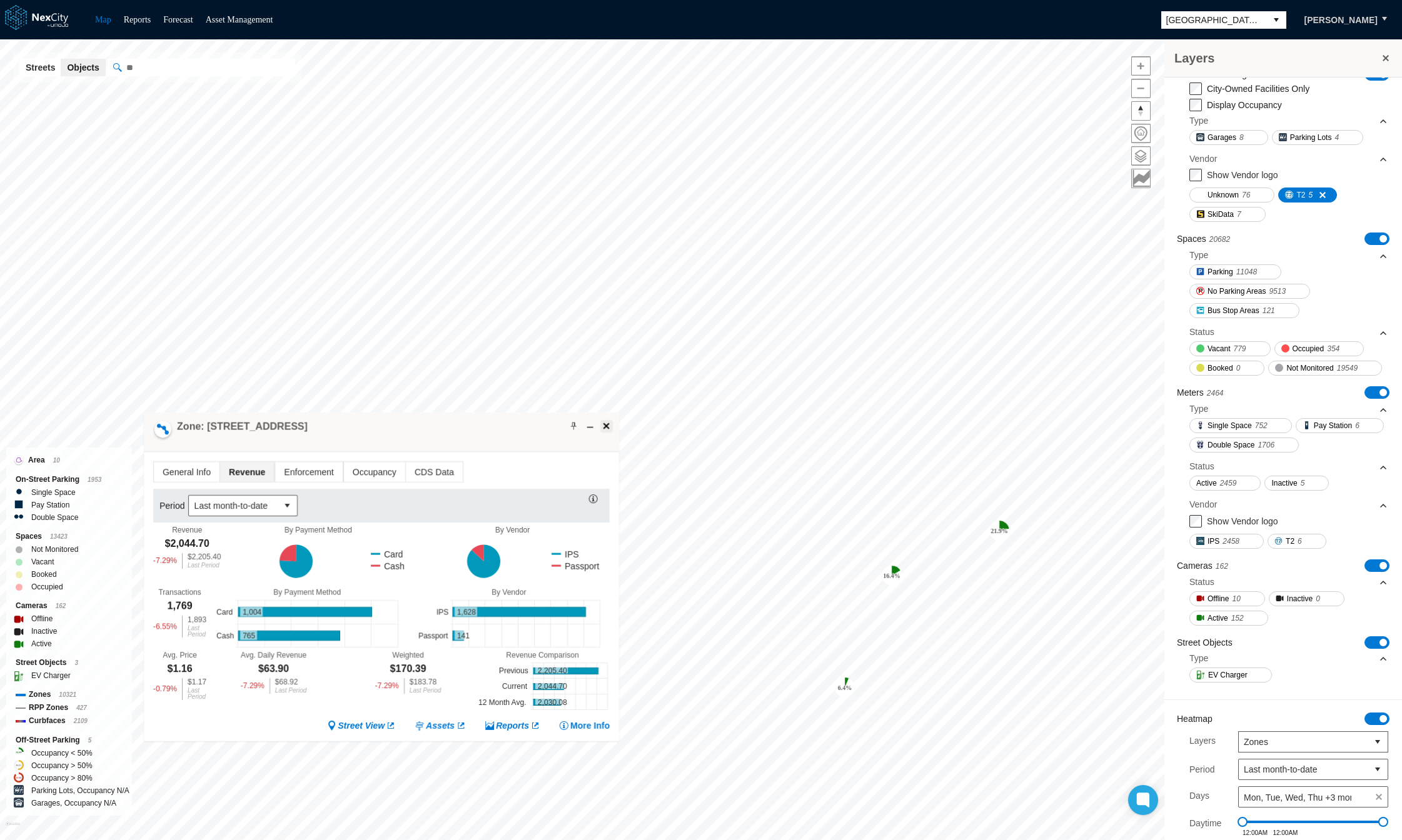
click at [606, 425] on span at bounding box center [606, 425] width 10 height 10
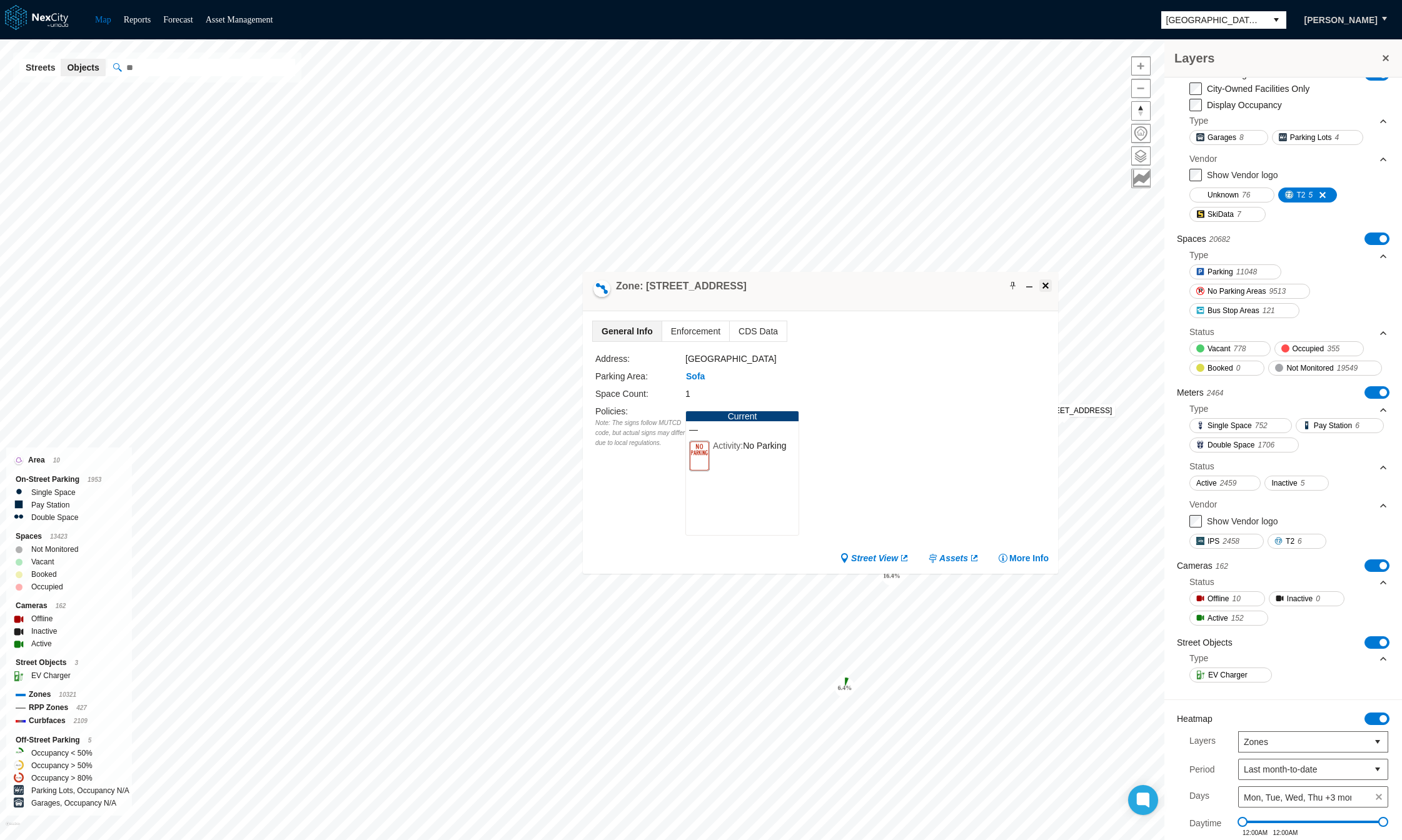
click at [1046, 287] on span at bounding box center [1045, 285] width 10 height 10
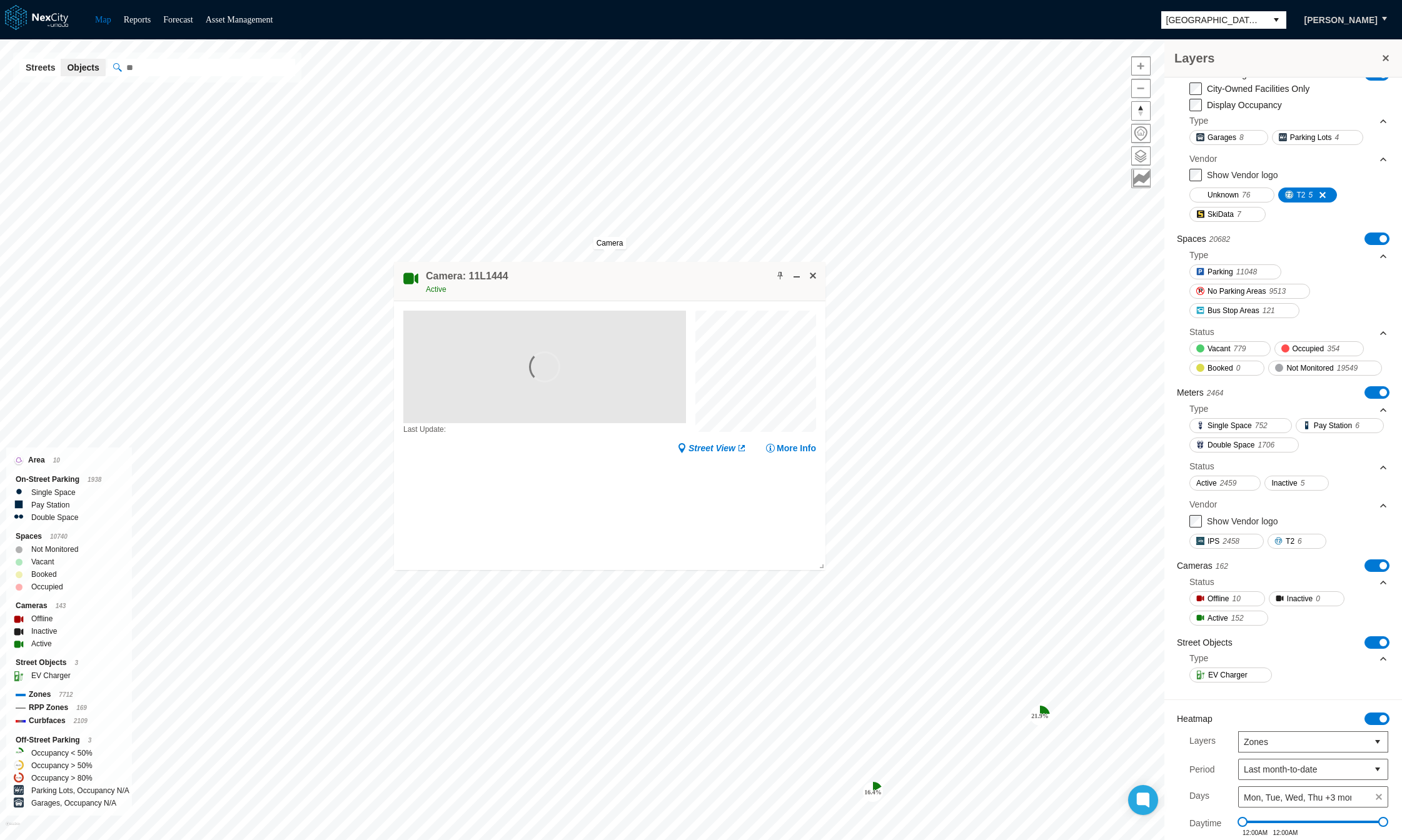
click at [807, 264] on div "Camera: 11L1444 Active" at bounding box center [609, 281] width 431 height 39
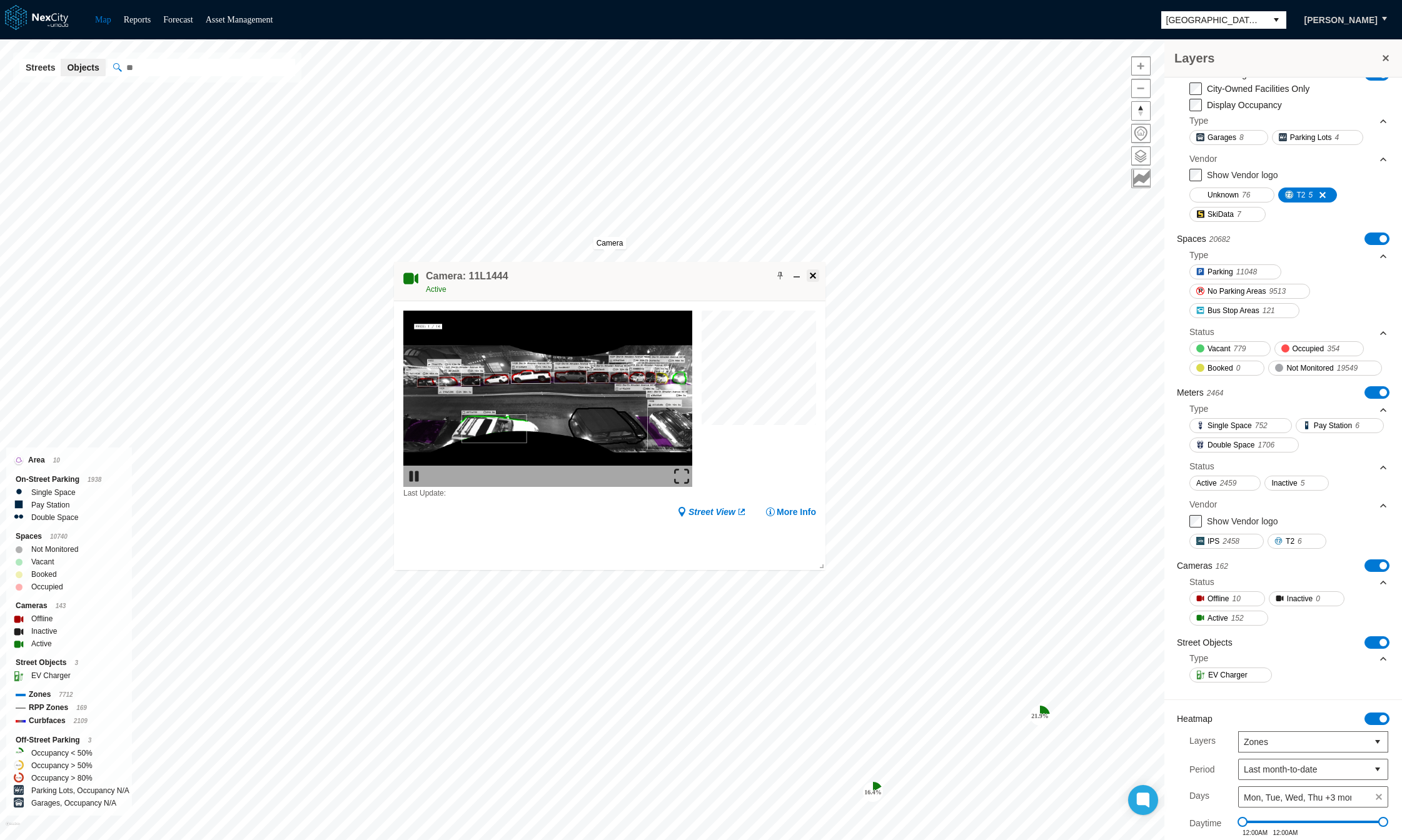
click at [808, 279] on span at bounding box center [812, 276] width 10 height 10
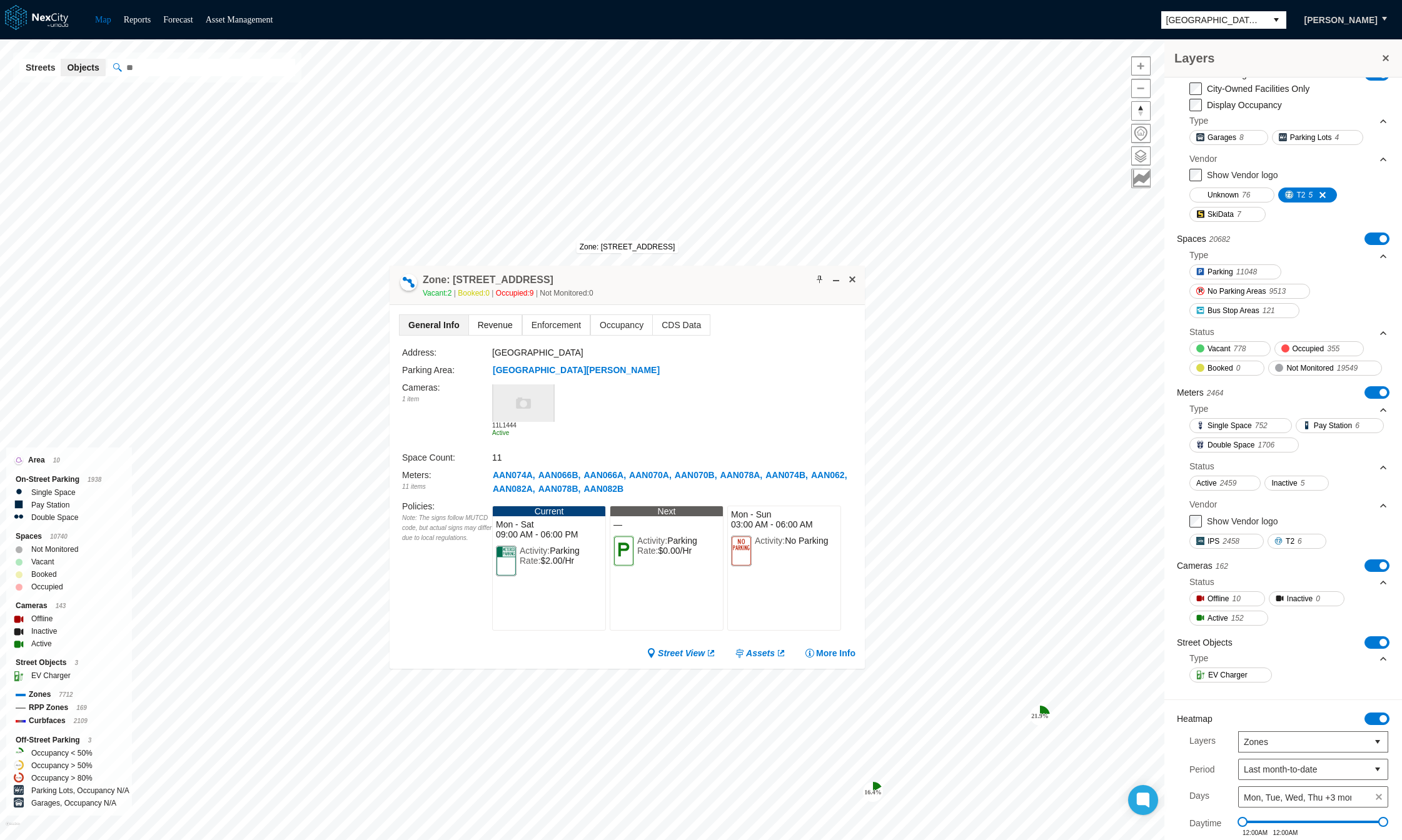
click at [487, 329] on span "Revenue" at bounding box center [494, 325] width 52 height 20
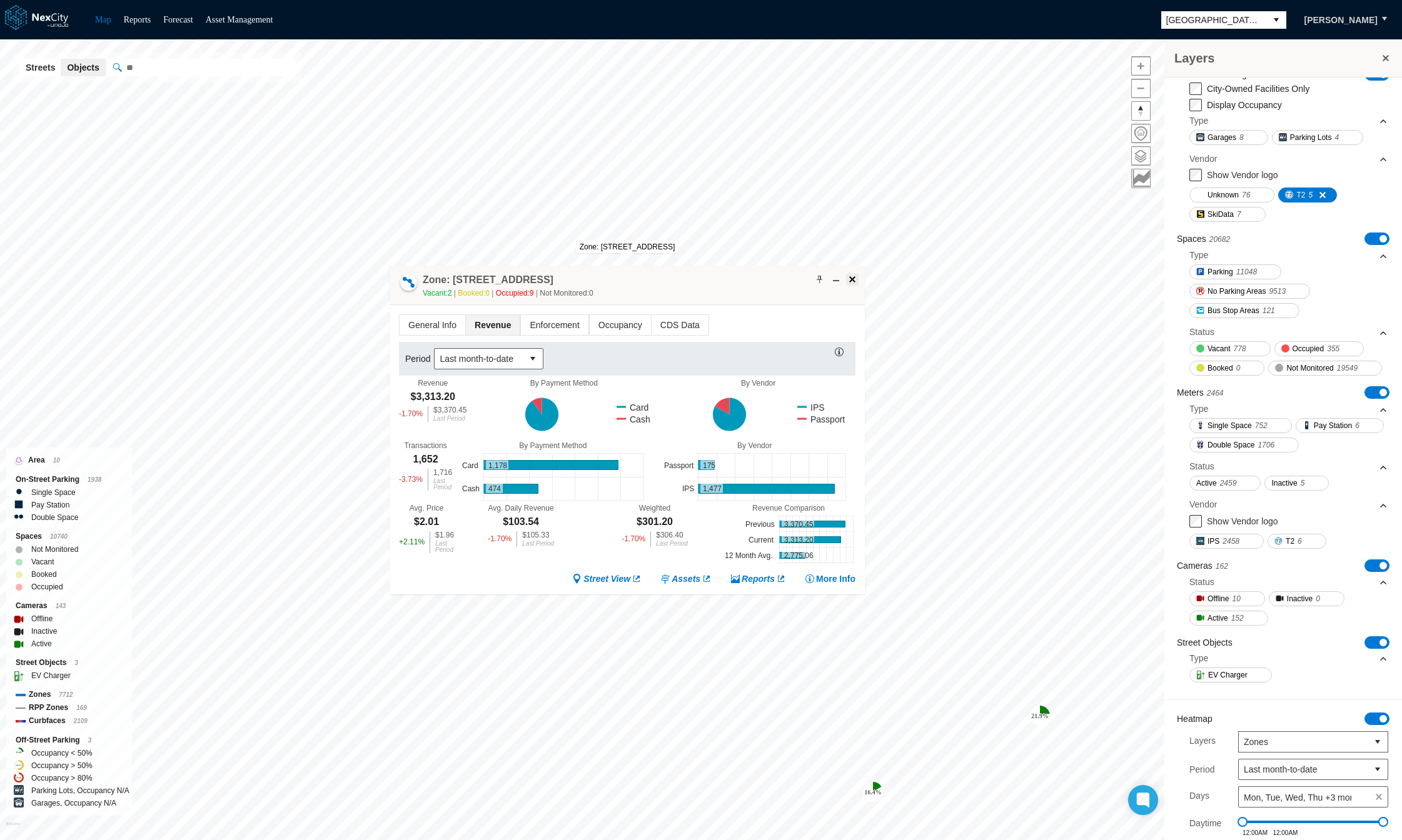
click at [851, 280] on span at bounding box center [852, 279] width 10 height 10
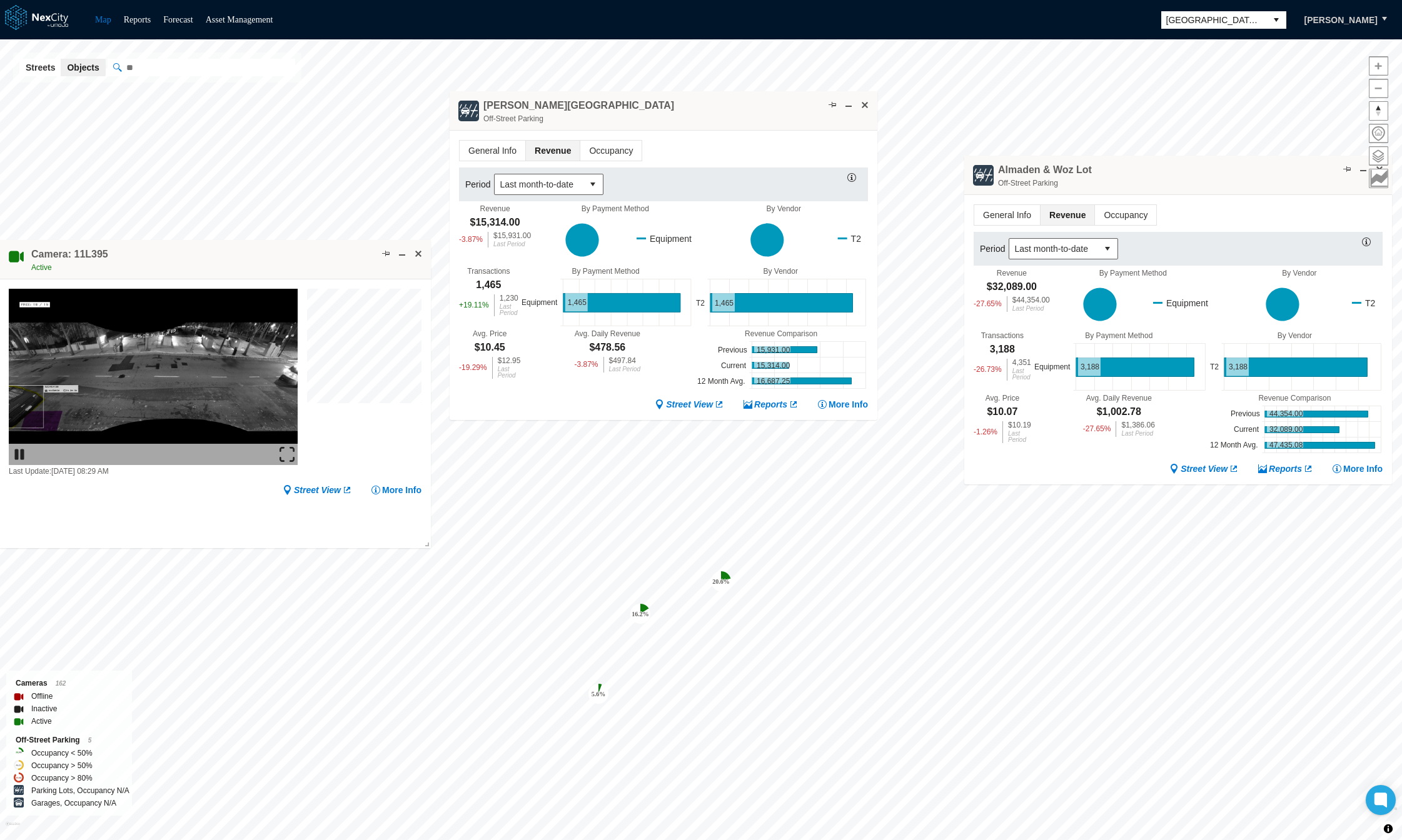
click at [93, 336] on img at bounding box center [153, 377] width 289 height 176
click at [418, 252] on span at bounding box center [418, 254] width 10 height 10
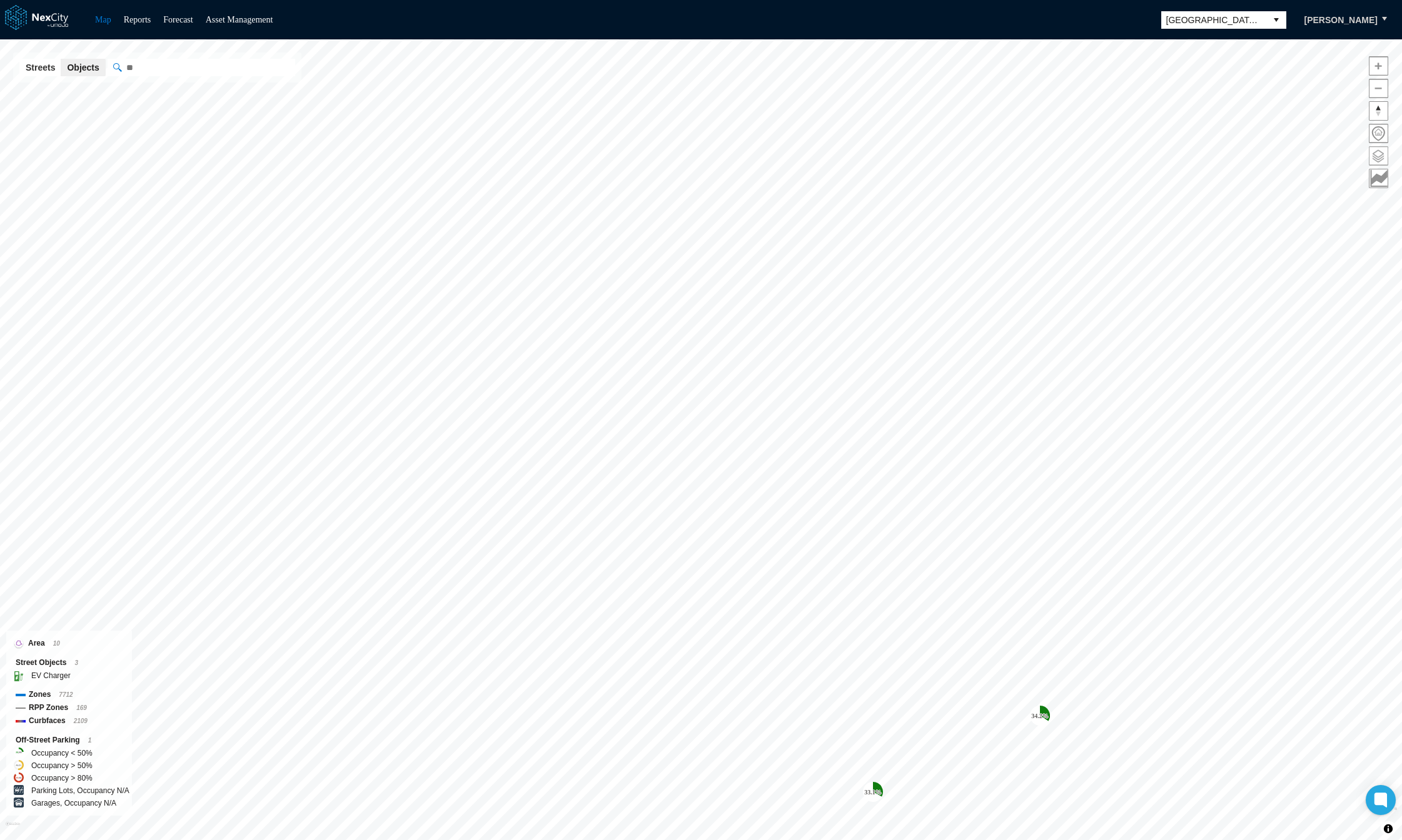
click at [1375, 153] on span at bounding box center [1378, 155] width 18 height 18
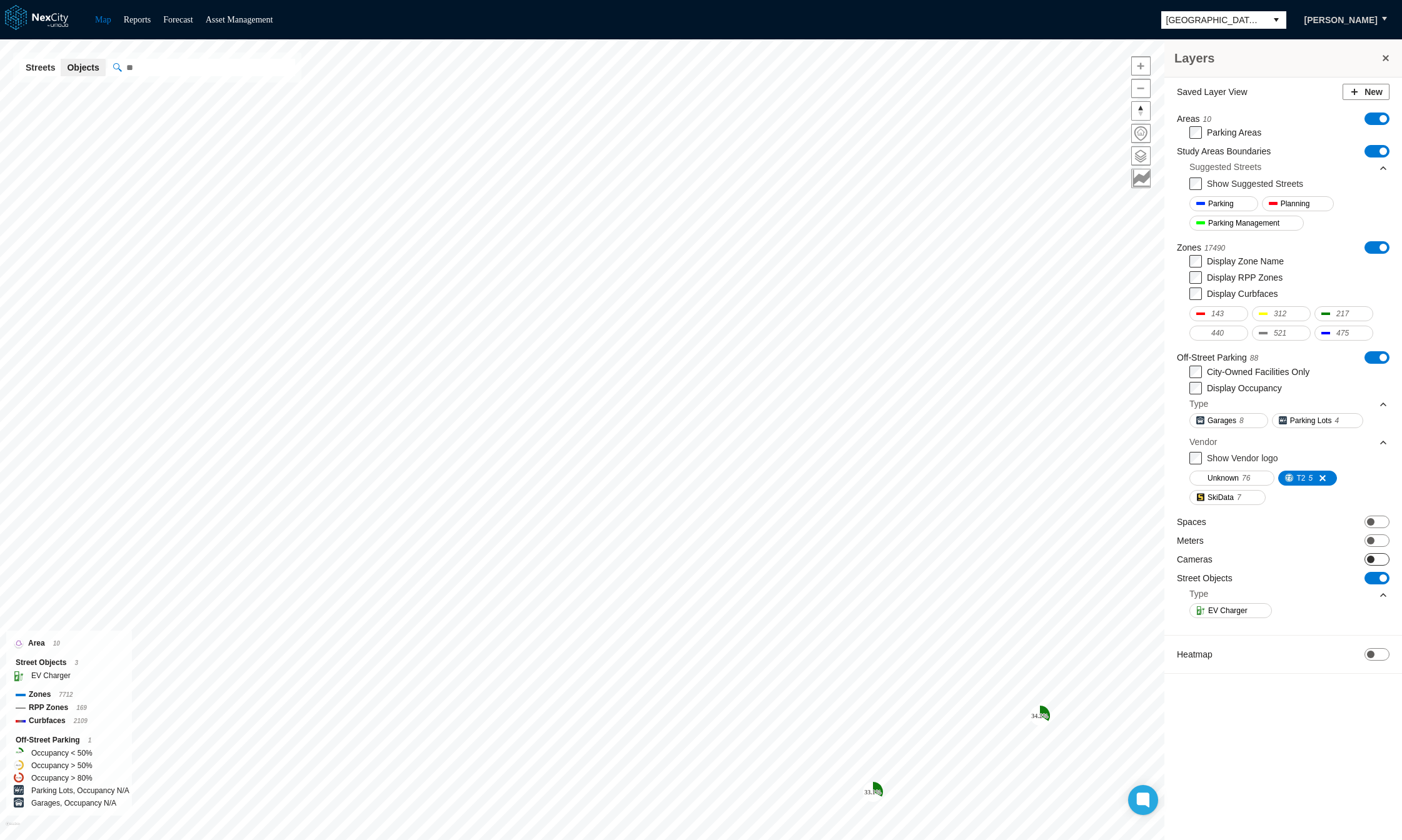
click at [1384, 557] on span "ON OFF" at bounding box center [1377, 559] width 25 height 12
click at [1372, 714] on span at bounding box center [1371, 713] width 8 height 8
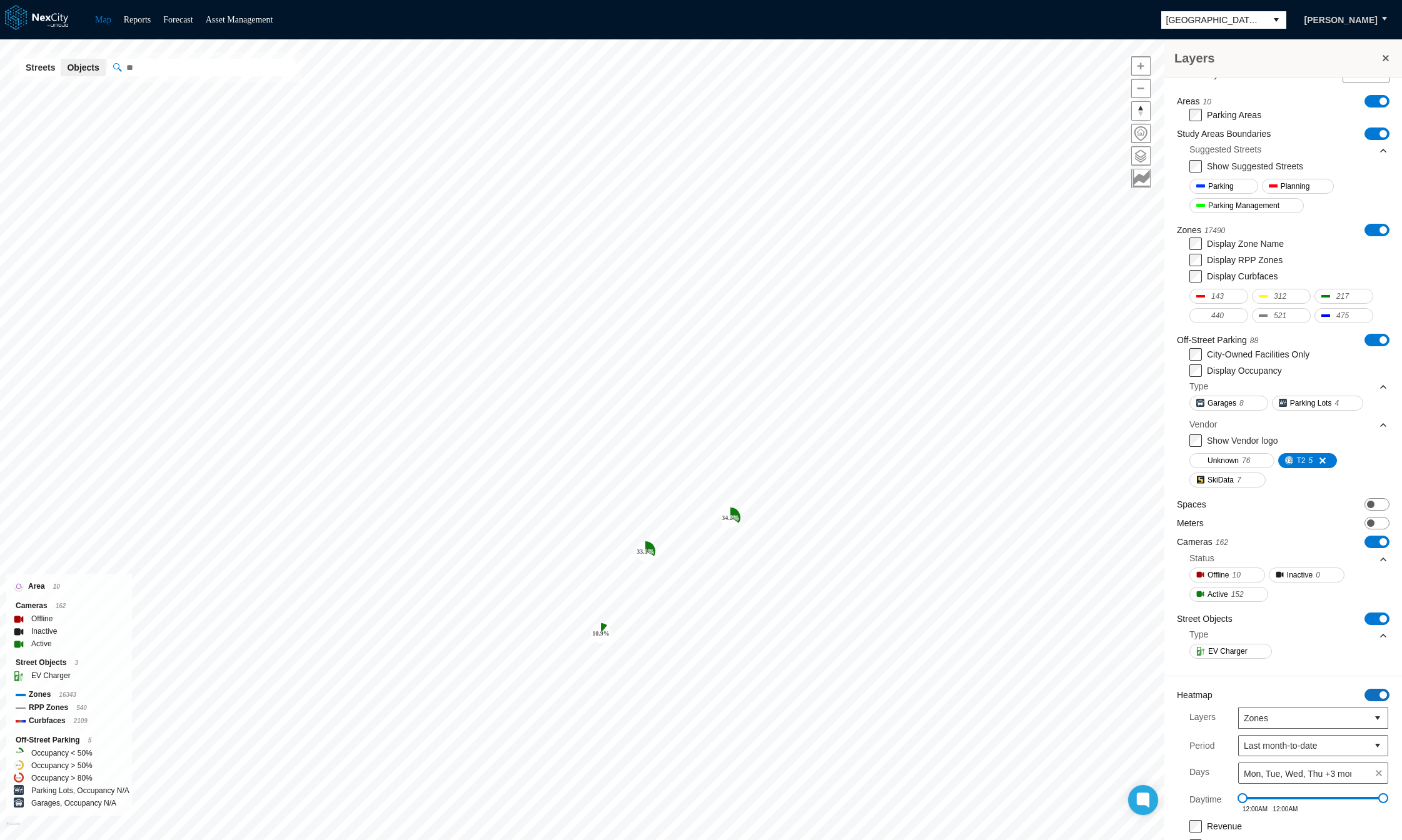
scroll to position [56, 0]
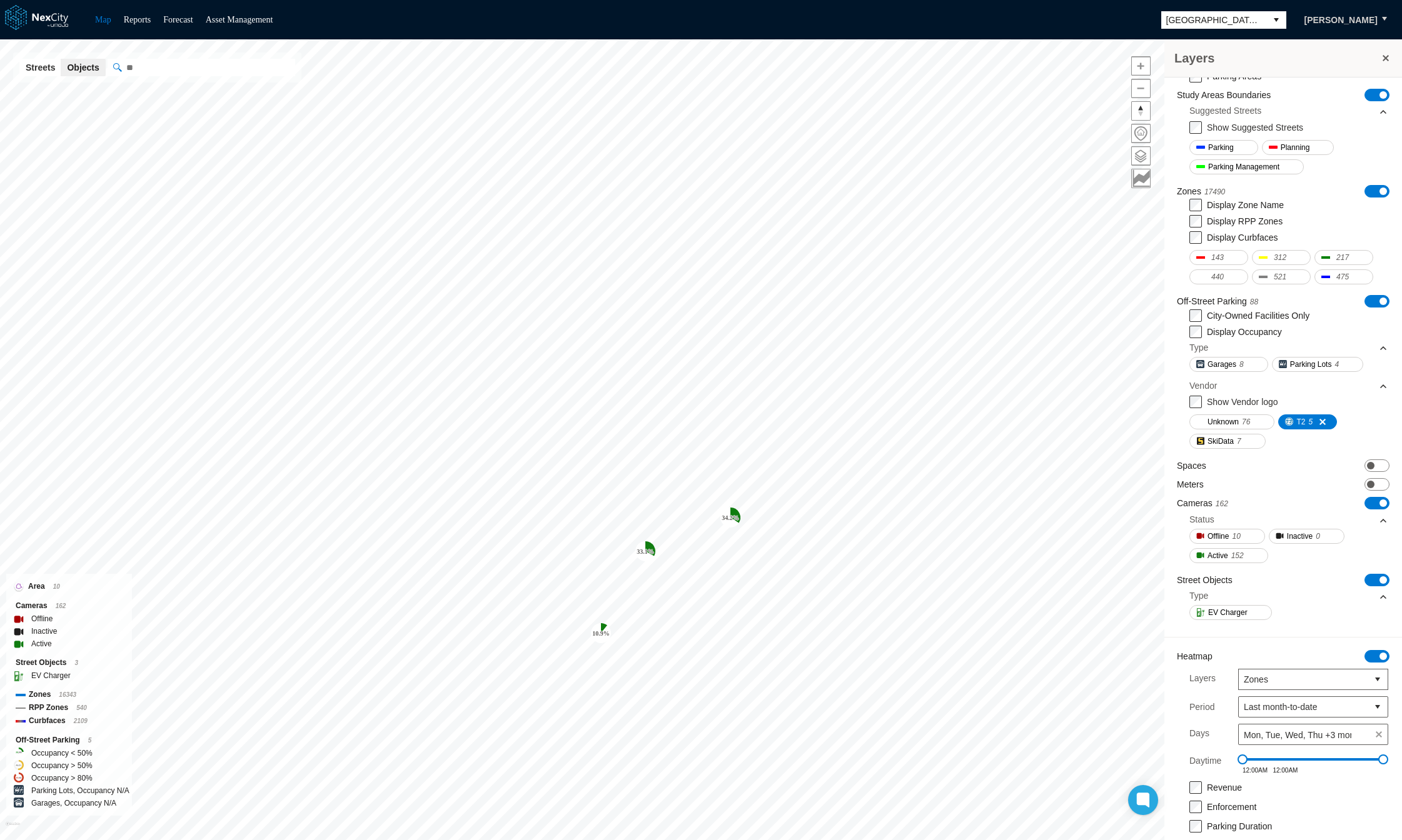
click at [729, 515] on tspan "34.2 %" at bounding box center [730, 518] width 17 height 7
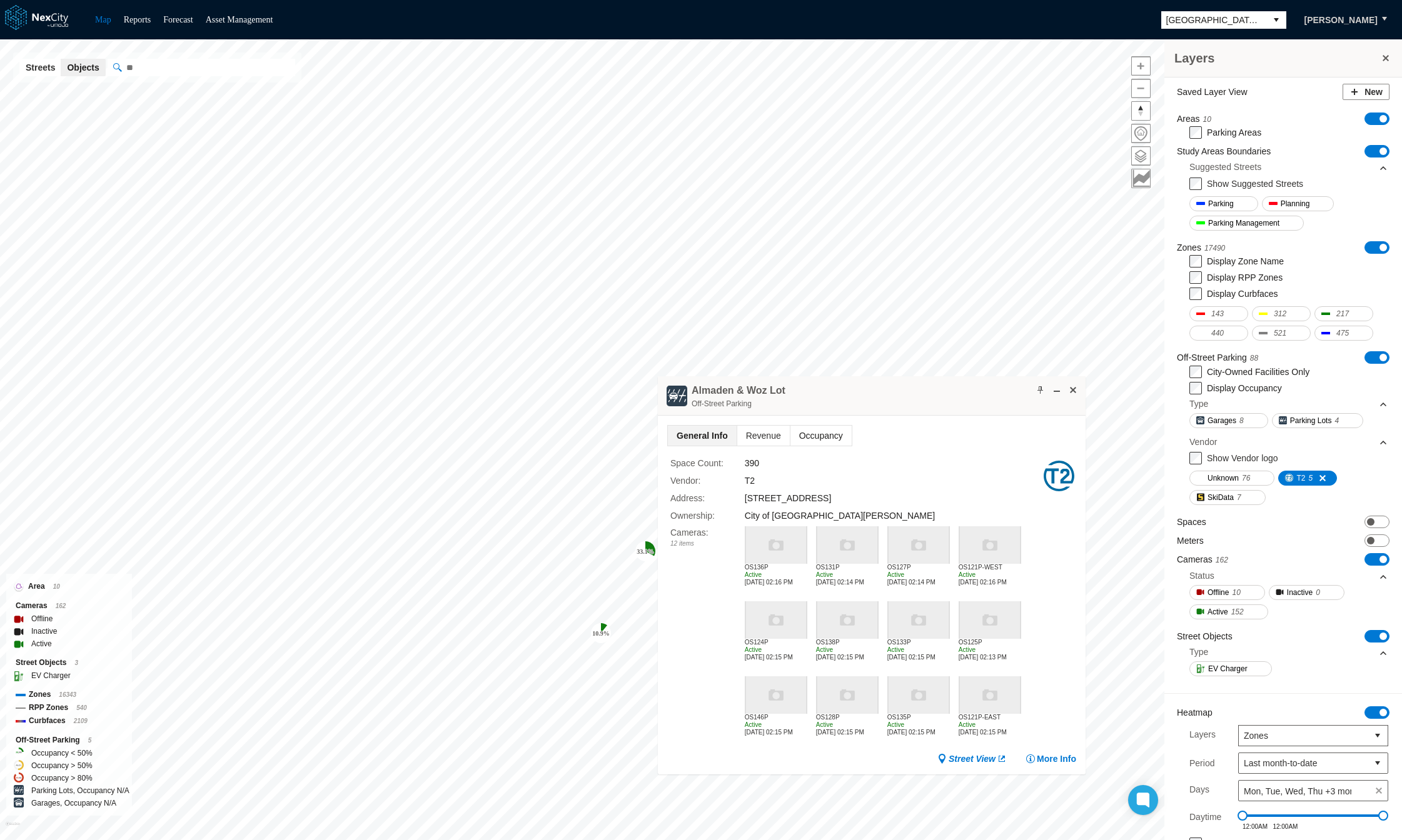
click at [807, 432] on span "Occupancy" at bounding box center [821, 436] width 61 height 20
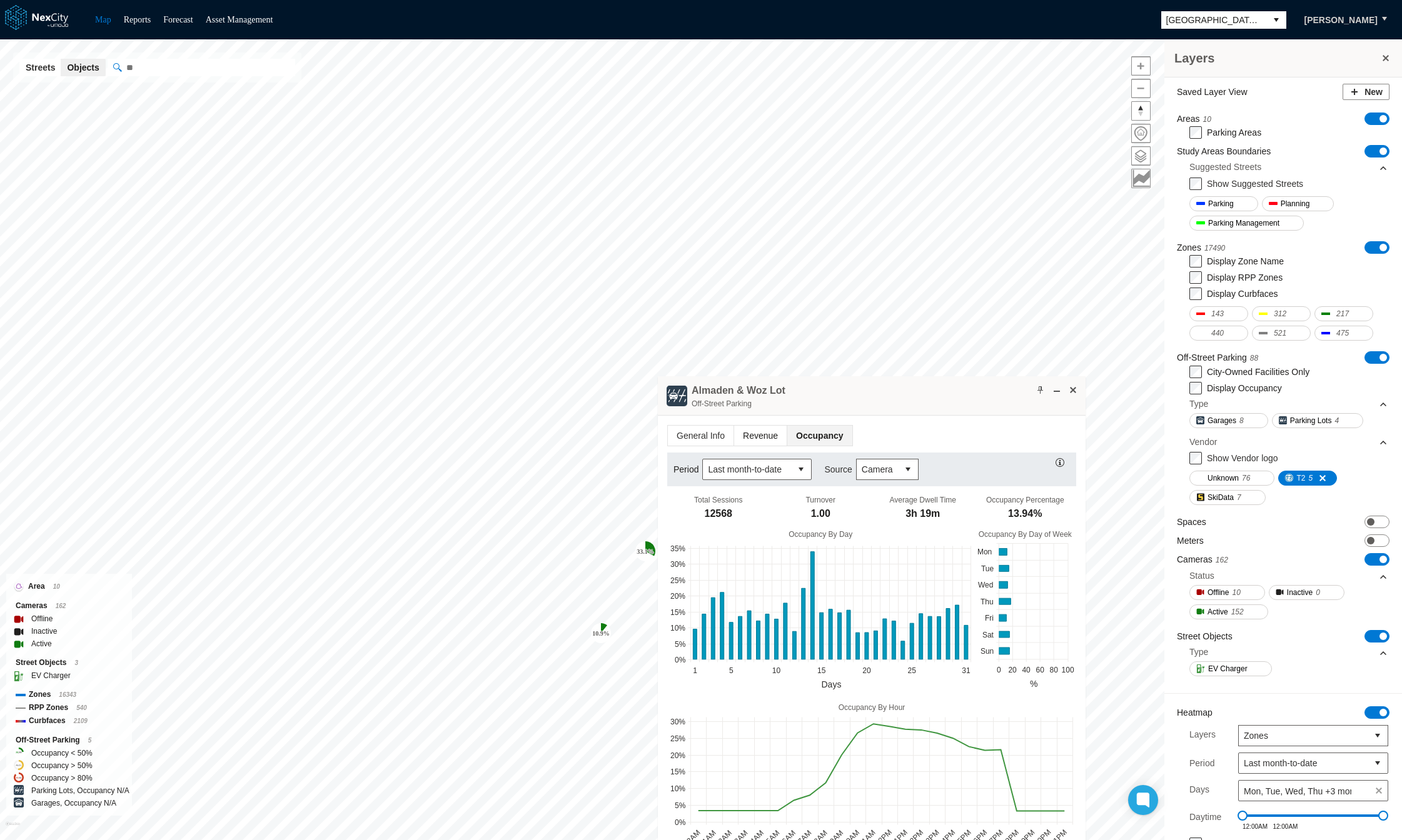
click at [749, 432] on span "Revenue" at bounding box center [760, 436] width 52 height 20
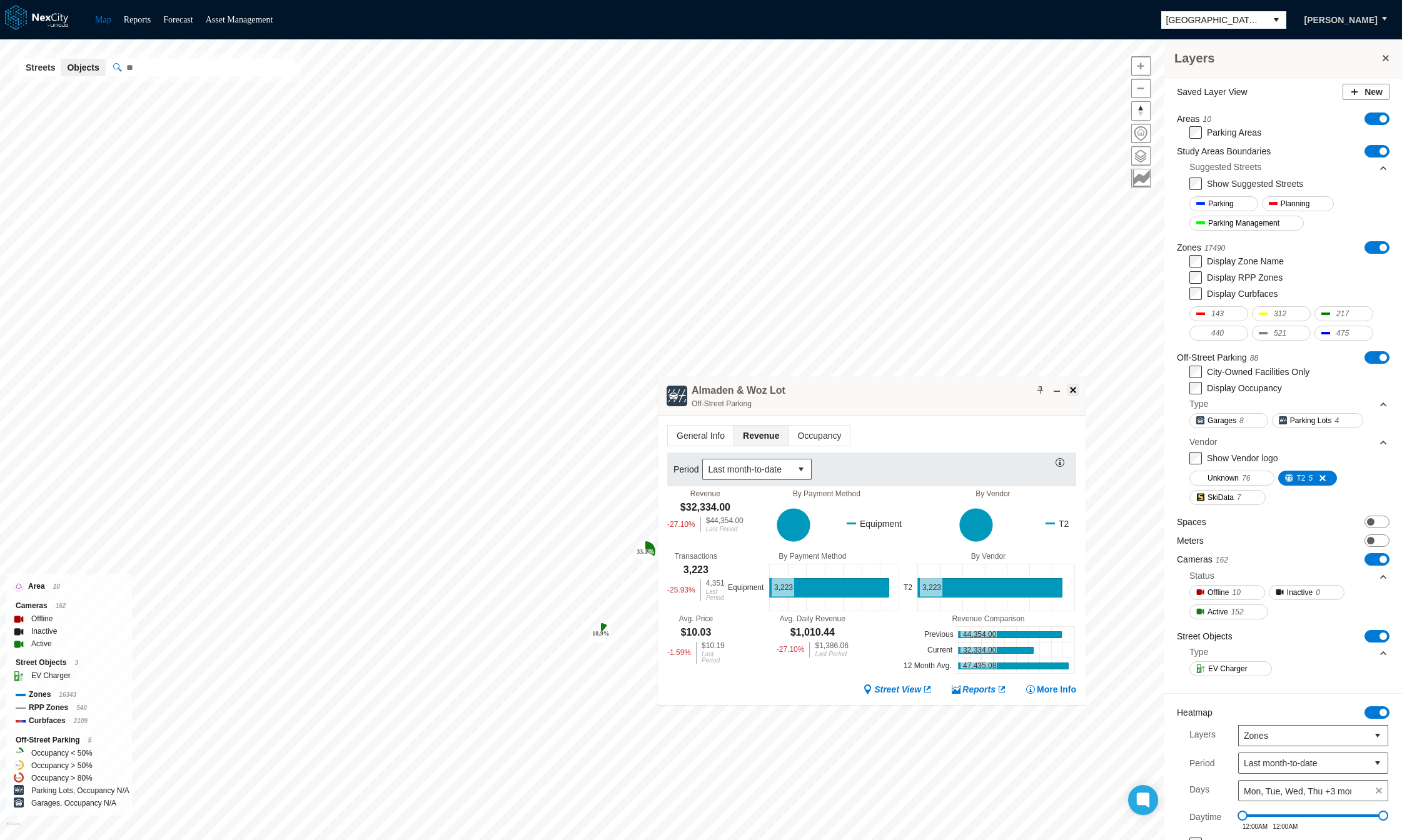
click at [1072, 387] on span at bounding box center [1072, 390] width 10 height 10
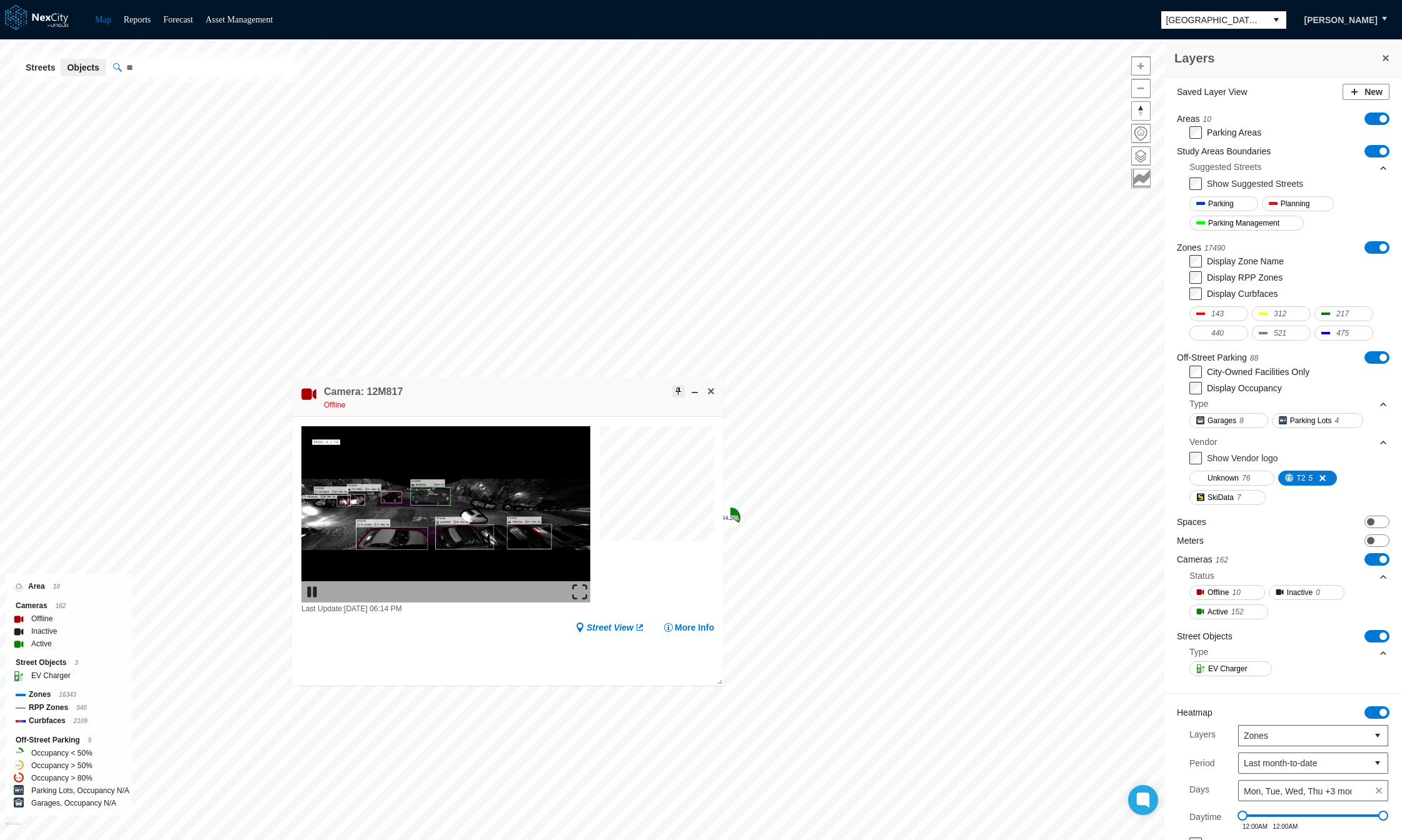
click at [675, 386] on span at bounding box center [678, 391] width 10 height 10
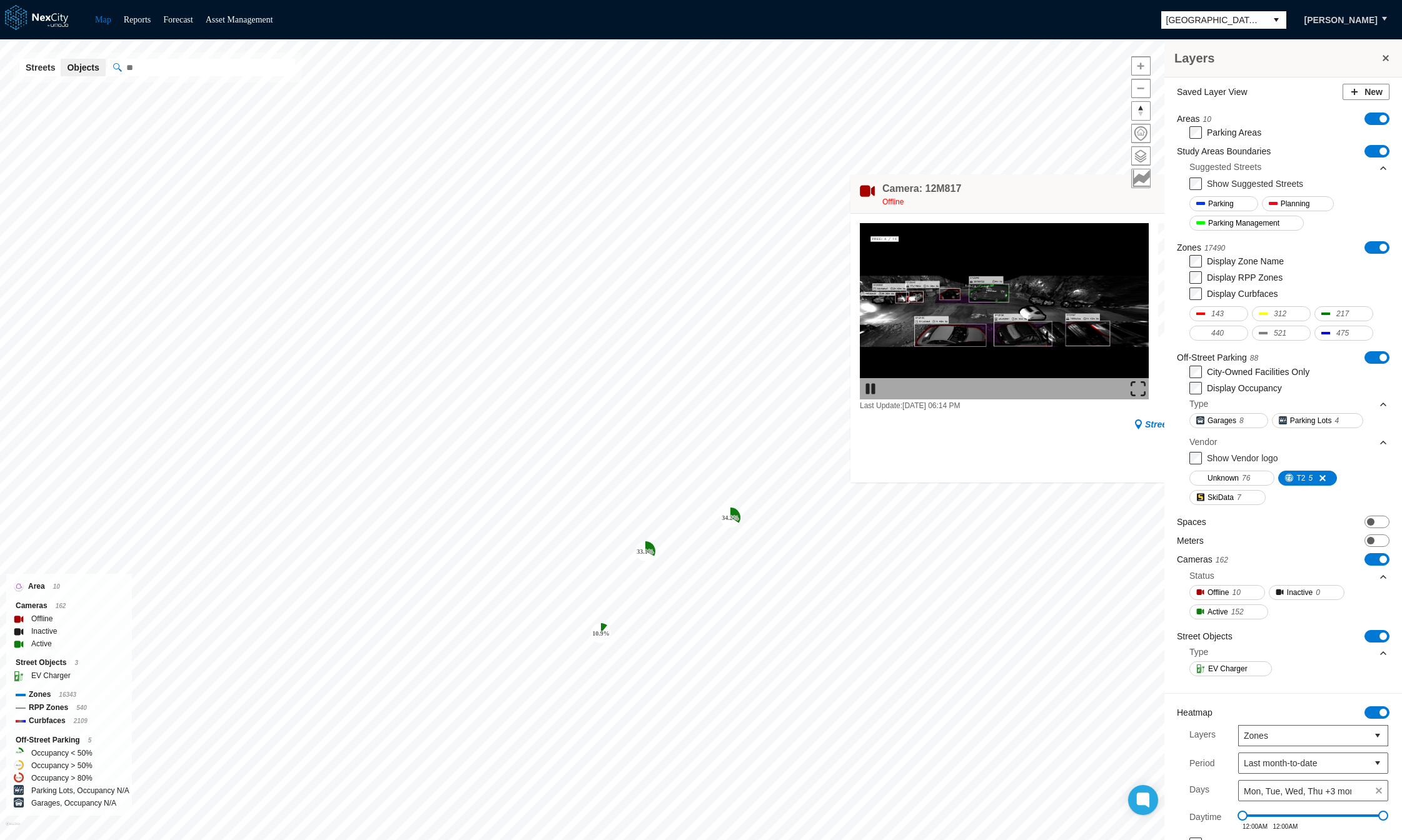
drag, startPoint x: 578, startPoint y: 415, endPoint x: 1136, endPoint y: 213, distance: 593.4
click at [1136, 212] on div "Camera: 12M817 Offline Last Update: 09/23/2025 06:14 PM Street View More Info" at bounding box center [1066, 328] width 431 height 308
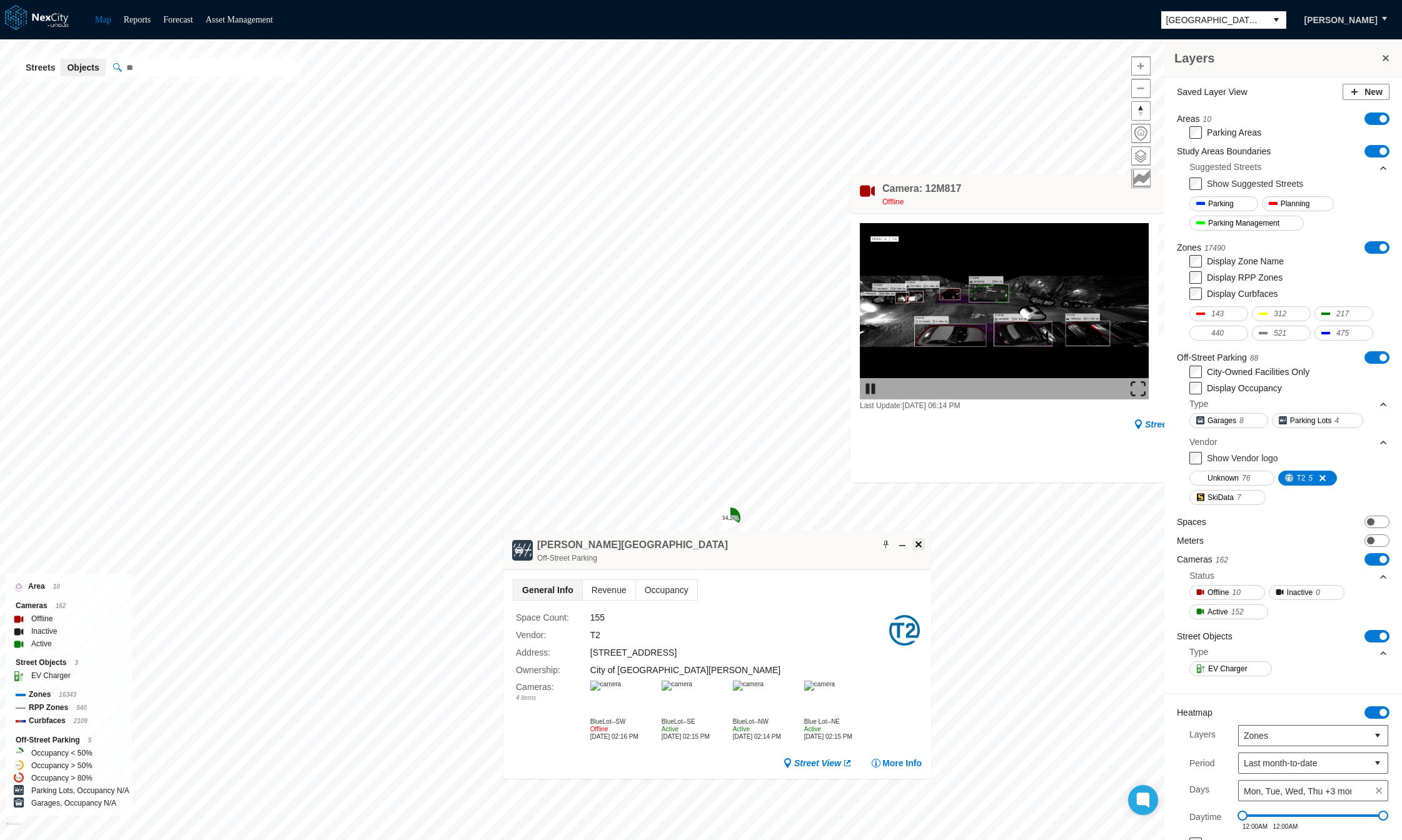
click at [922, 540] on span at bounding box center [918, 544] width 10 height 10
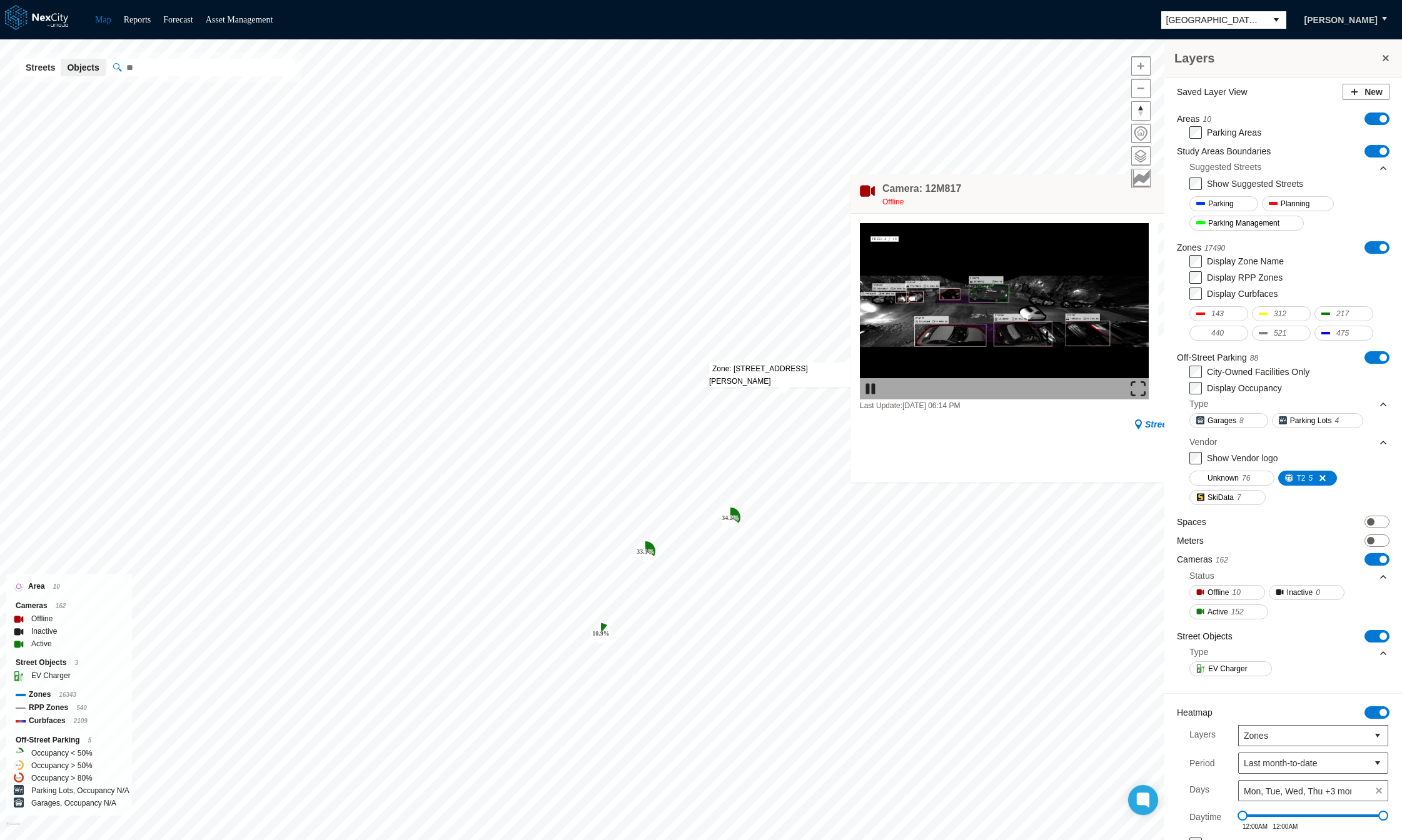
click at [1011, 308] on img at bounding box center [1004, 311] width 289 height 176
click at [1133, 383] on img at bounding box center [1137, 388] width 15 height 15
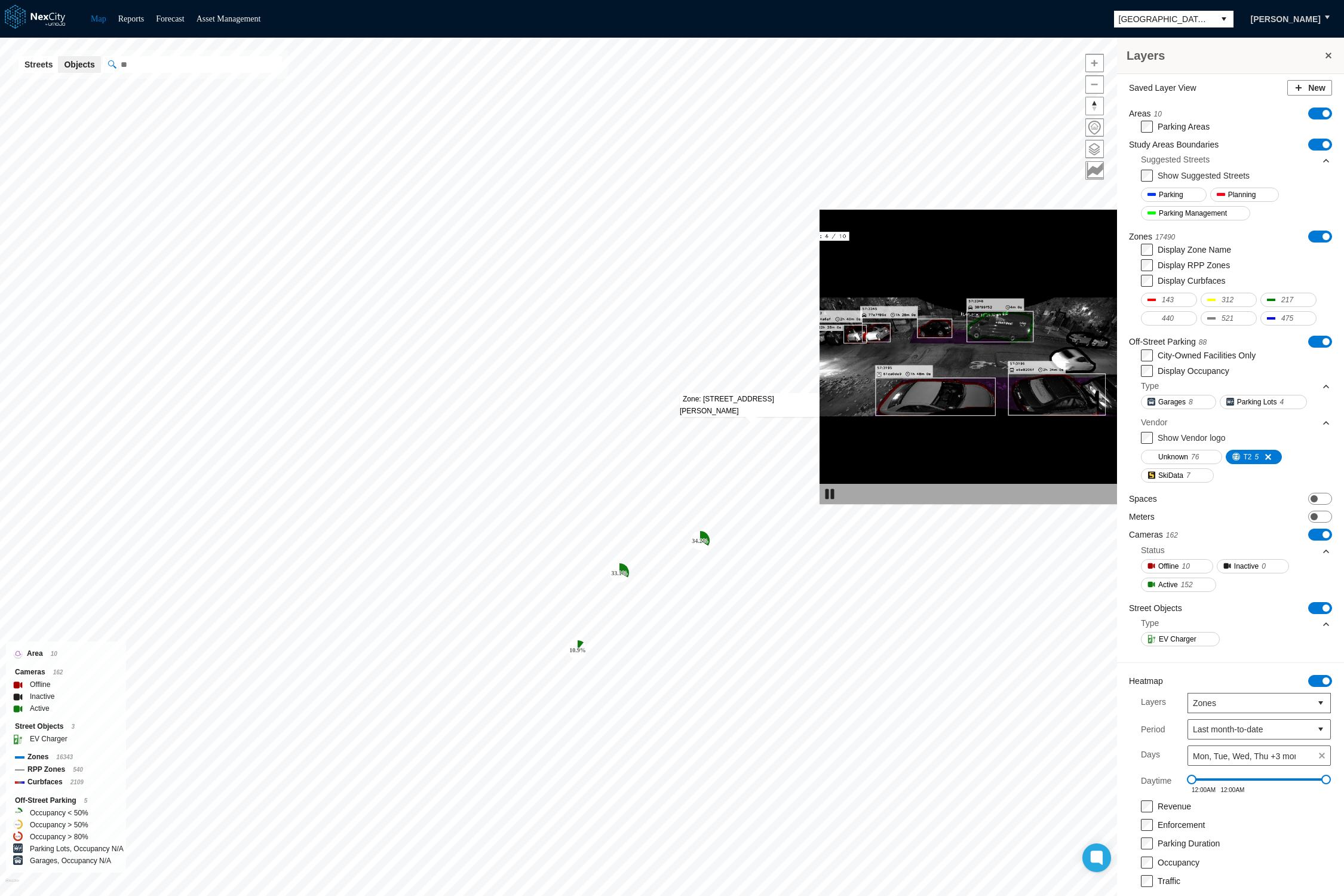
click at [1230, 210] on img at bounding box center [1025, 357] width 412 height 295
click at [1228, 501] on img at bounding box center [1221, 493] width 14 height 14
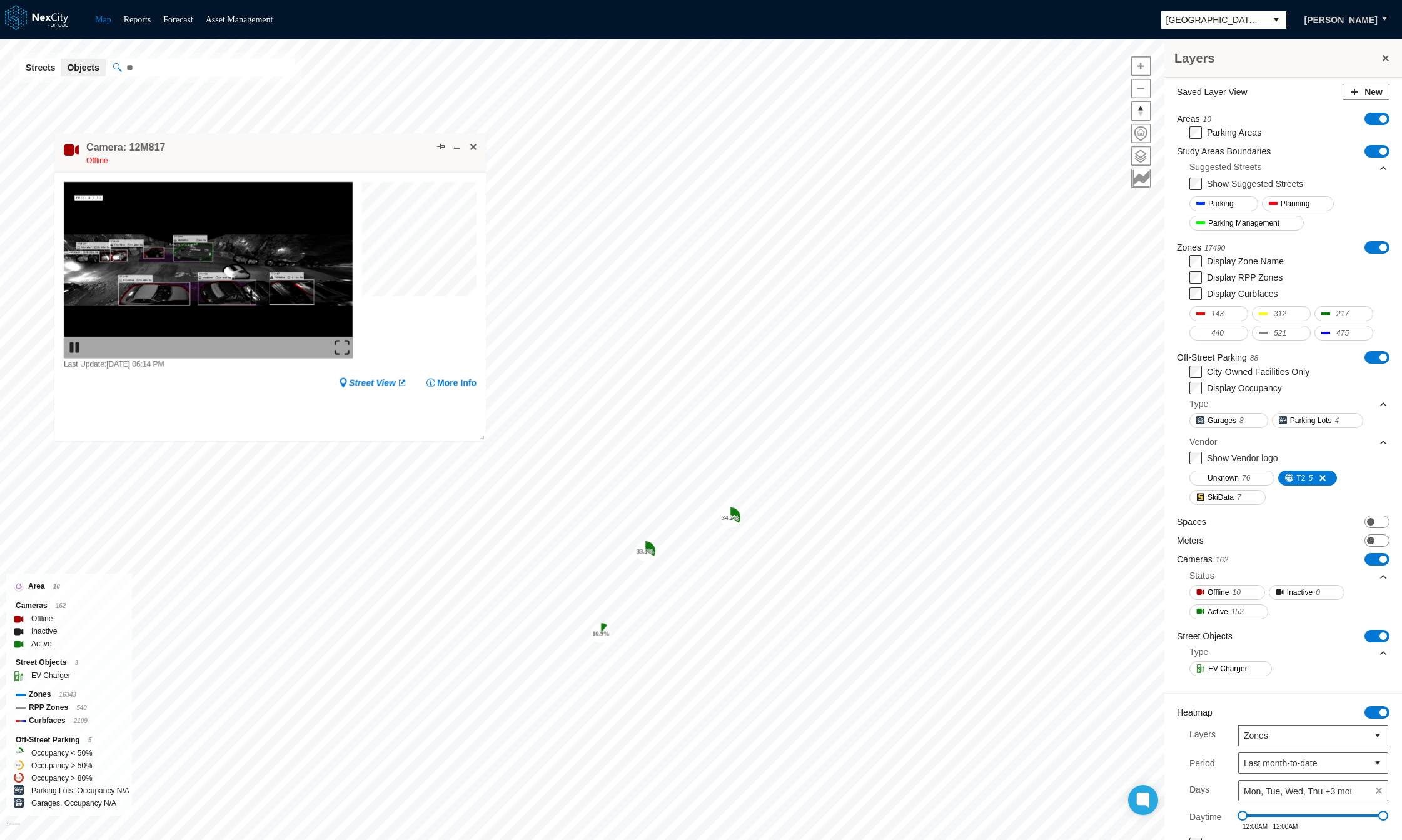
drag, startPoint x: 1048, startPoint y: 181, endPoint x: 244, endPoint y: 162, distance: 804.2
click at [253, 135] on div "Camera: 12M817 Offline" at bounding box center [270, 152] width 431 height 39
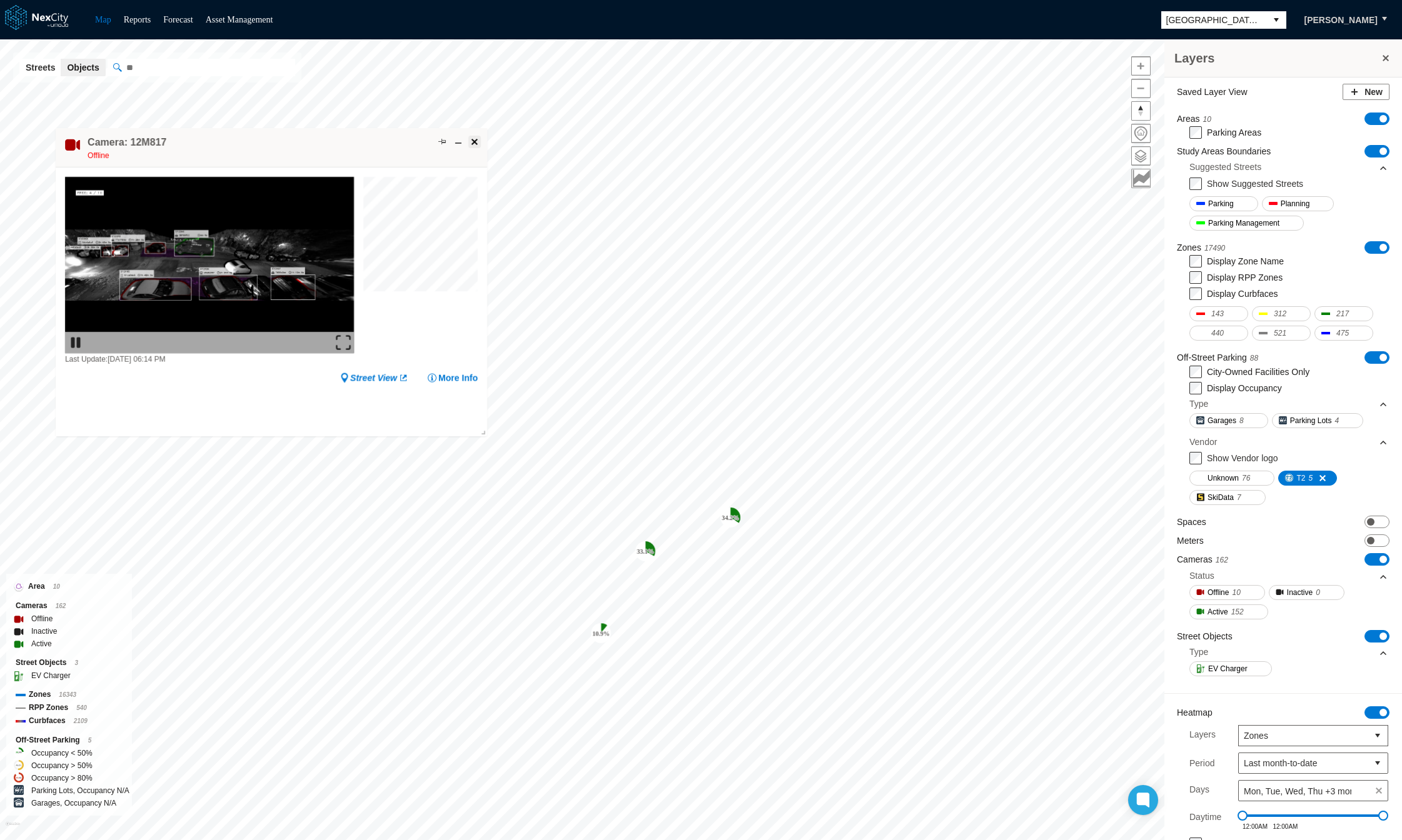
click at [475, 141] on span at bounding box center [474, 141] width 10 height 10
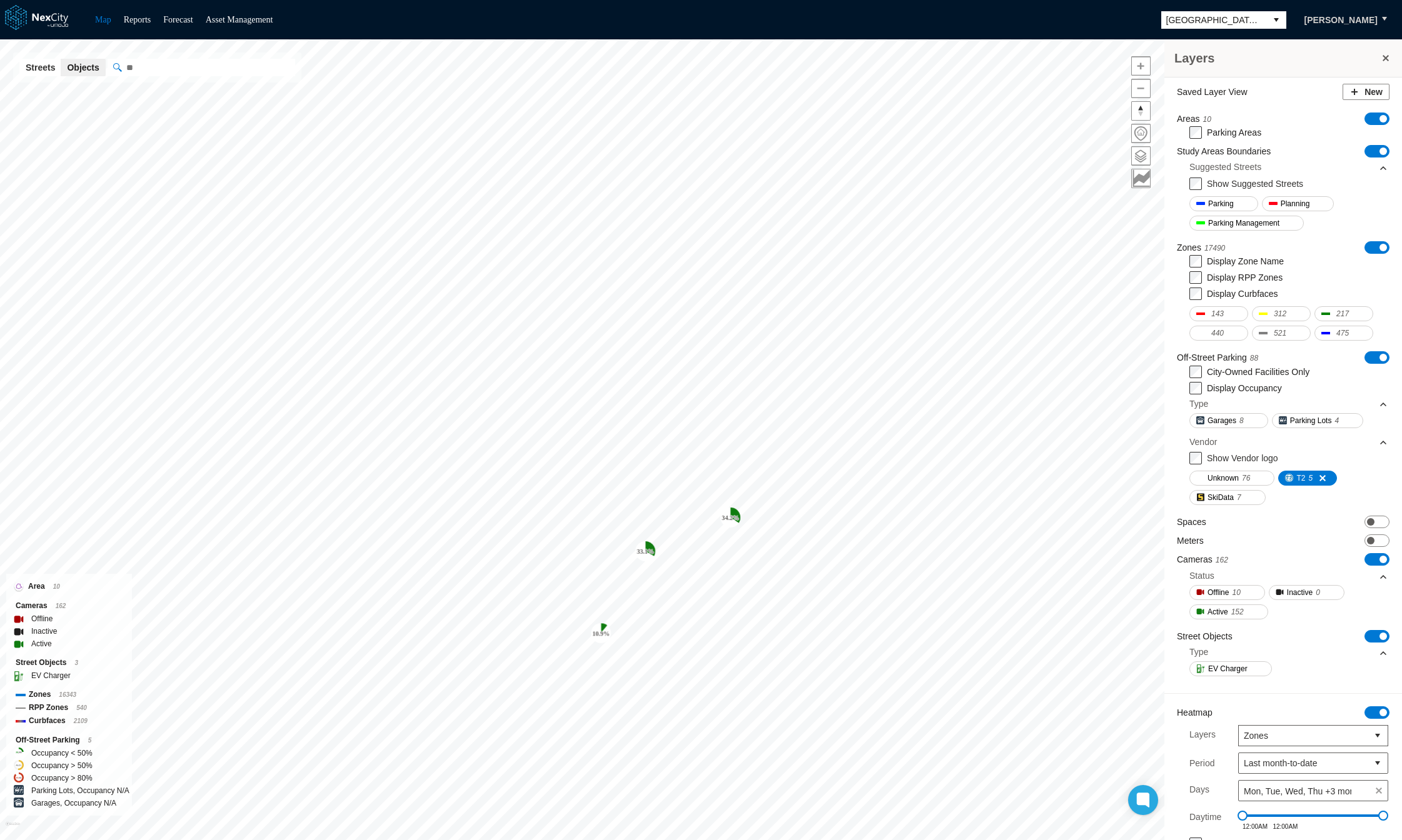
click at [1383, 55] on button at bounding box center [1386, 58] width 12 height 17
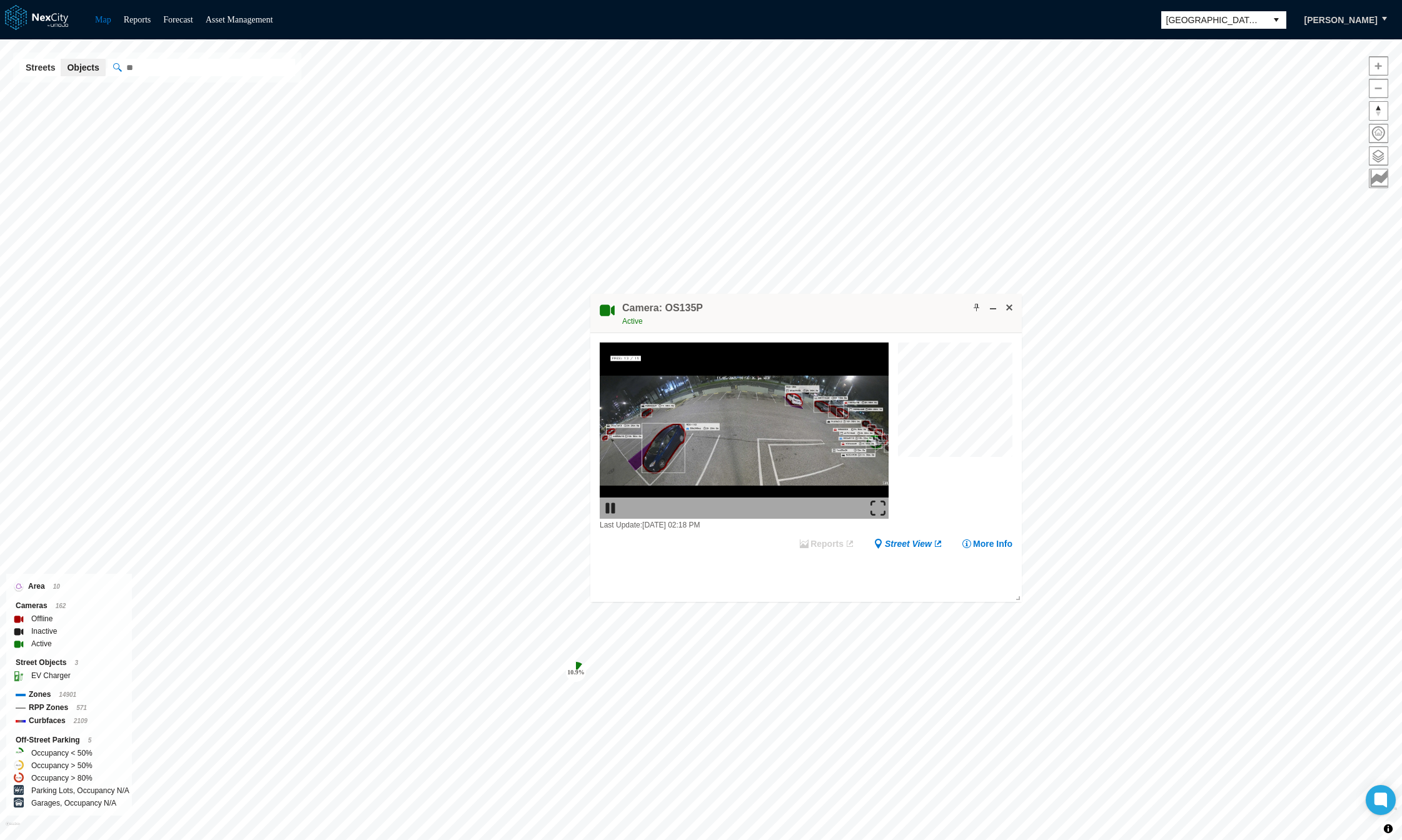
drag, startPoint x: 872, startPoint y: 463, endPoint x: 814, endPoint y: 341, distance: 135.1
click at [815, 313] on div "Camera: OS135P Active" at bounding box center [806, 313] width 431 height 39
click at [879, 504] on img at bounding box center [880, 507] width 15 height 15
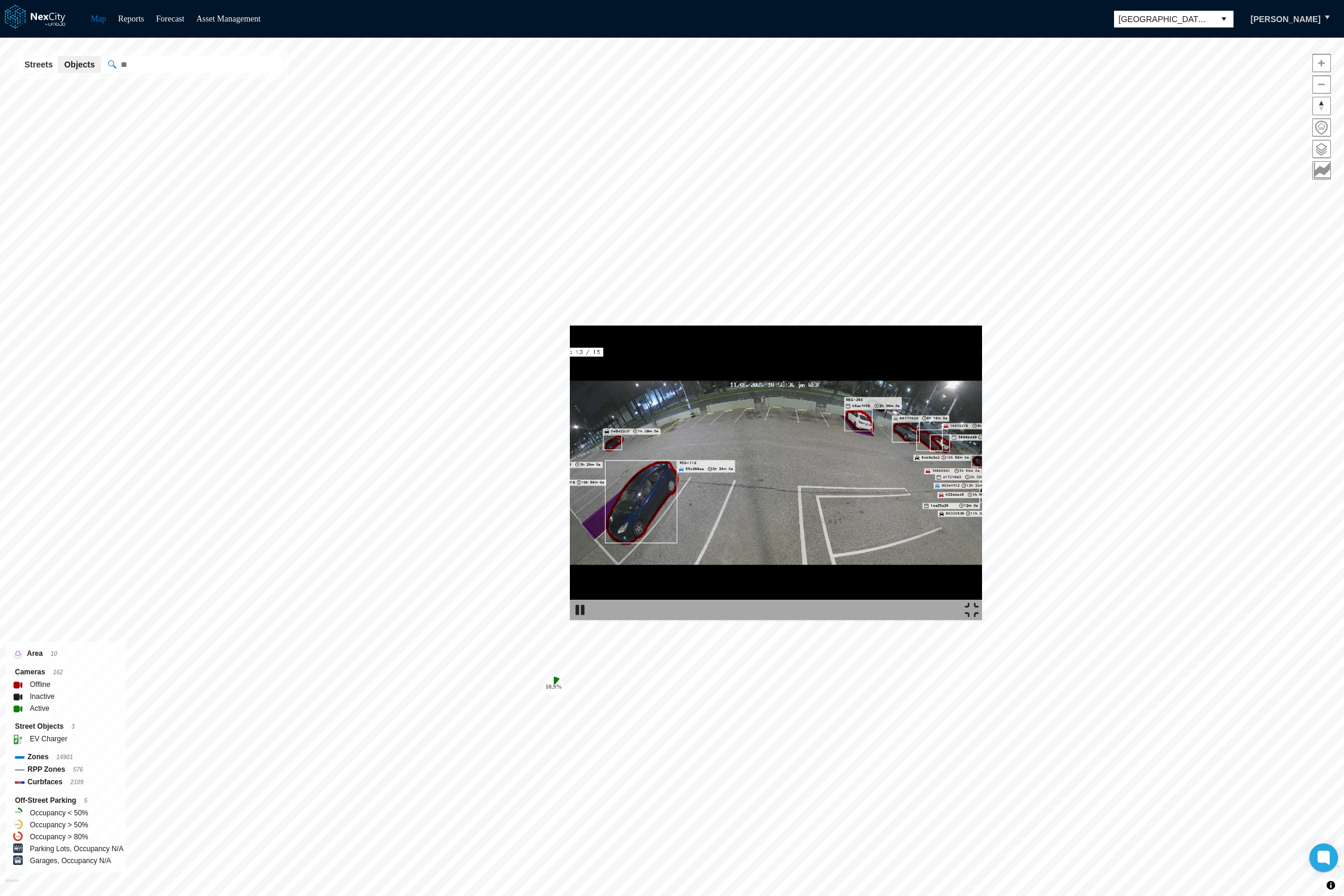
click at [979, 617] on img at bounding box center [972, 610] width 14 height 14
